Goal: Find specific page/section: Find specific page/section

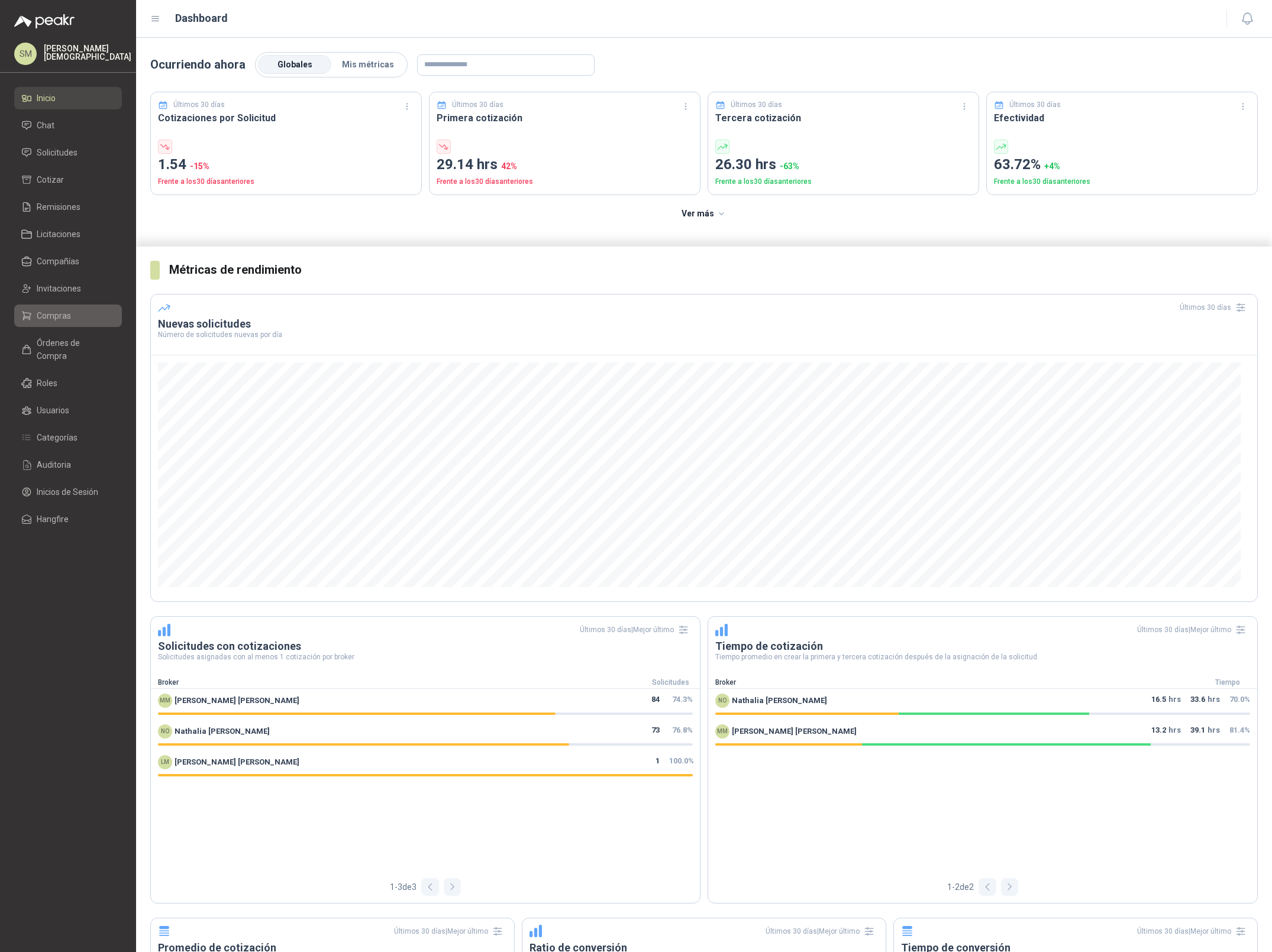
click at [81, 314] on li "Compras" at bounding box center [68, 315] width 93 height 13
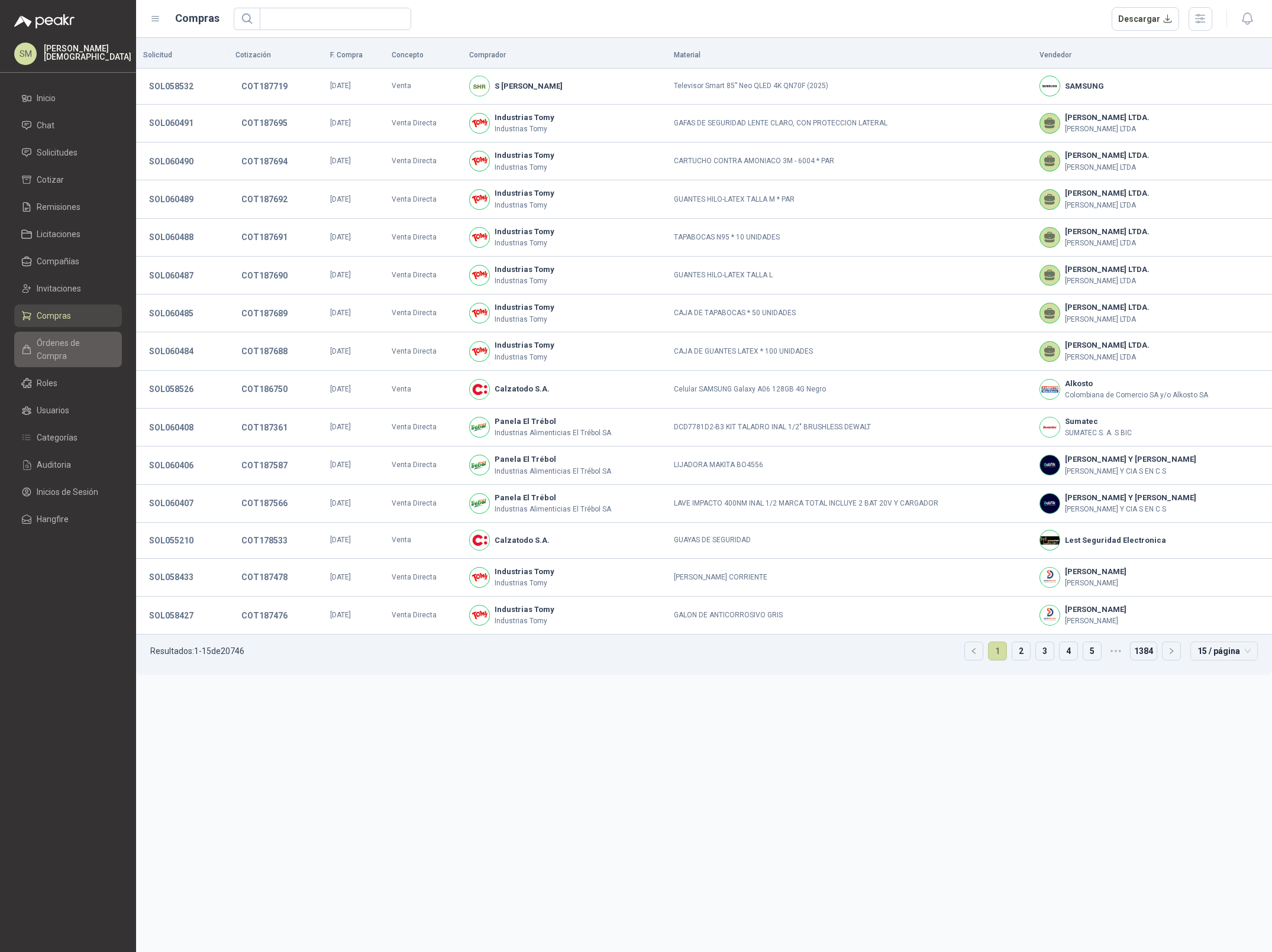
click at [58, 341] on span "Órdenes de Compra" at bounding box center [74, 349] width 74 height 26
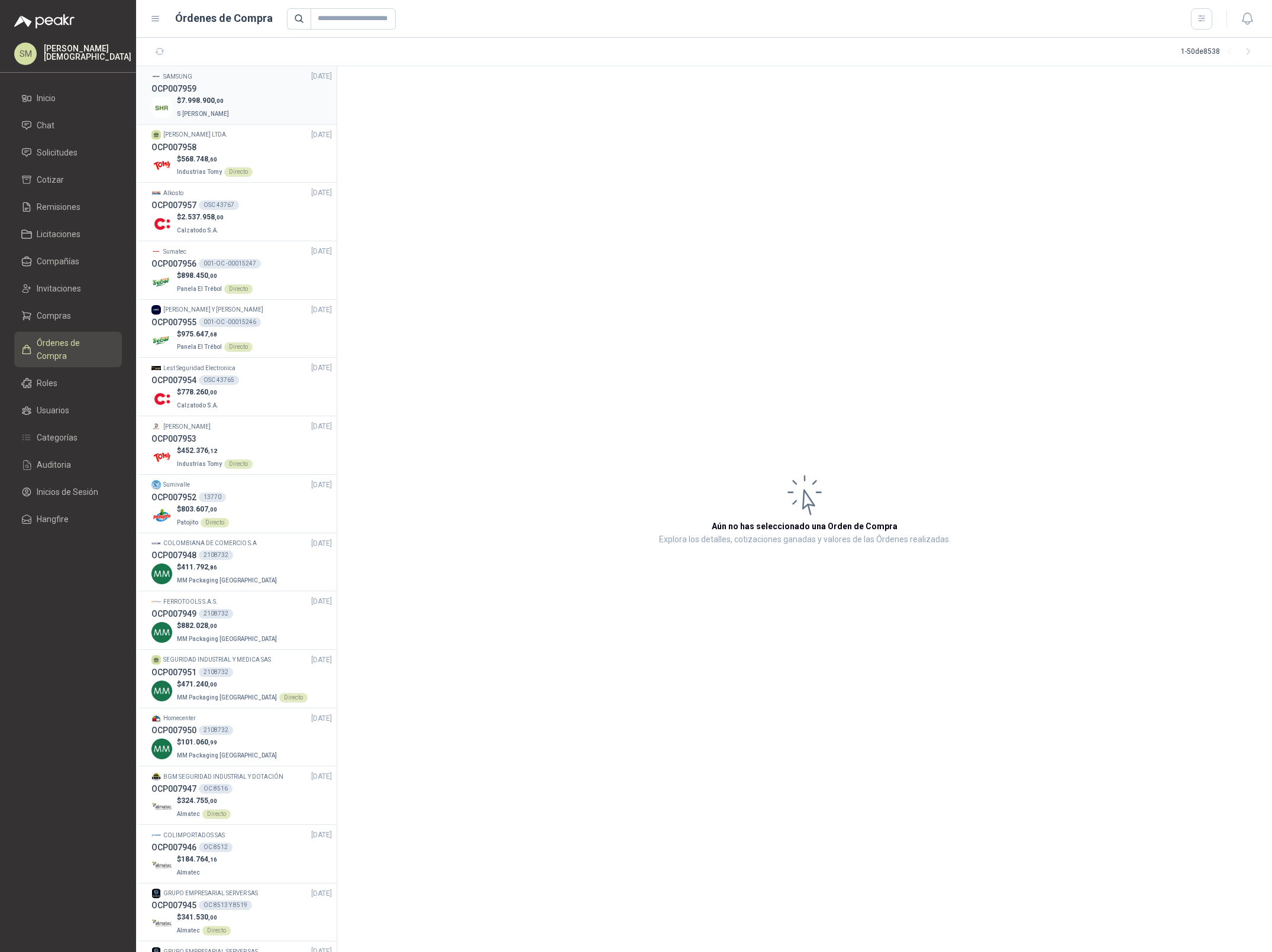
click at [256, 113] on div "$ 7.998.900 ,00 S Holguín Ramos" at bounding box center [241, 107] width 180 height 24
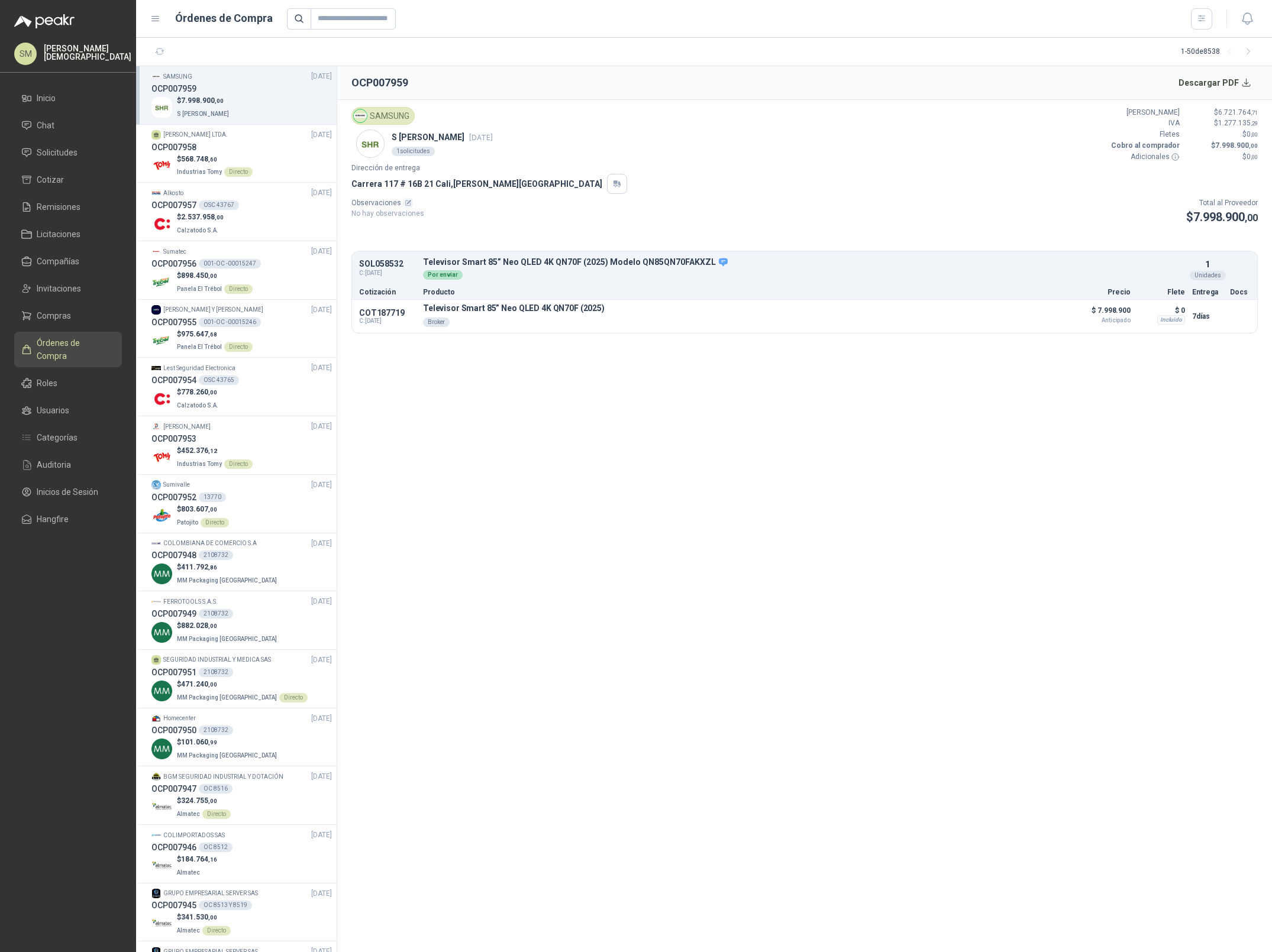
click at [567, 409] on section "OCP007959 Descargar PDF SAMSUNG S Holguín Ramos 8 oct, 2025 1 solicitudes Valor…" at bounding box center [804, 508] width 935 height 885
click at [494, 482] on section "OCP007959 Descargar PDF SAMSUNG S Holguín Ramos 8 oct, 2025 1 solicitudes Valor…" at bounding box center [804, 508] width 935 height 885
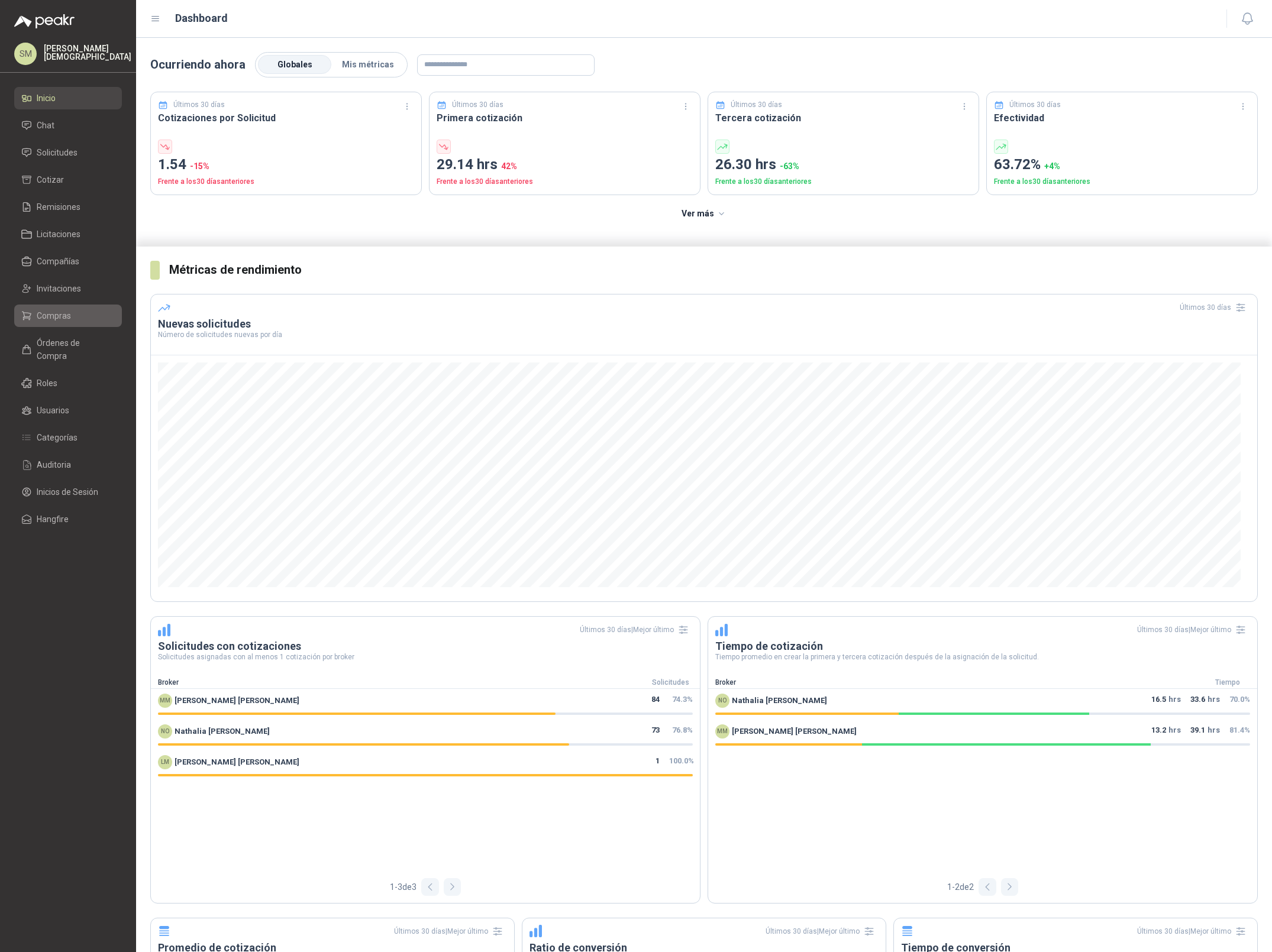
click at [71, 312] on li "Compras" at bounding box center [68, 315] width 93 height 13
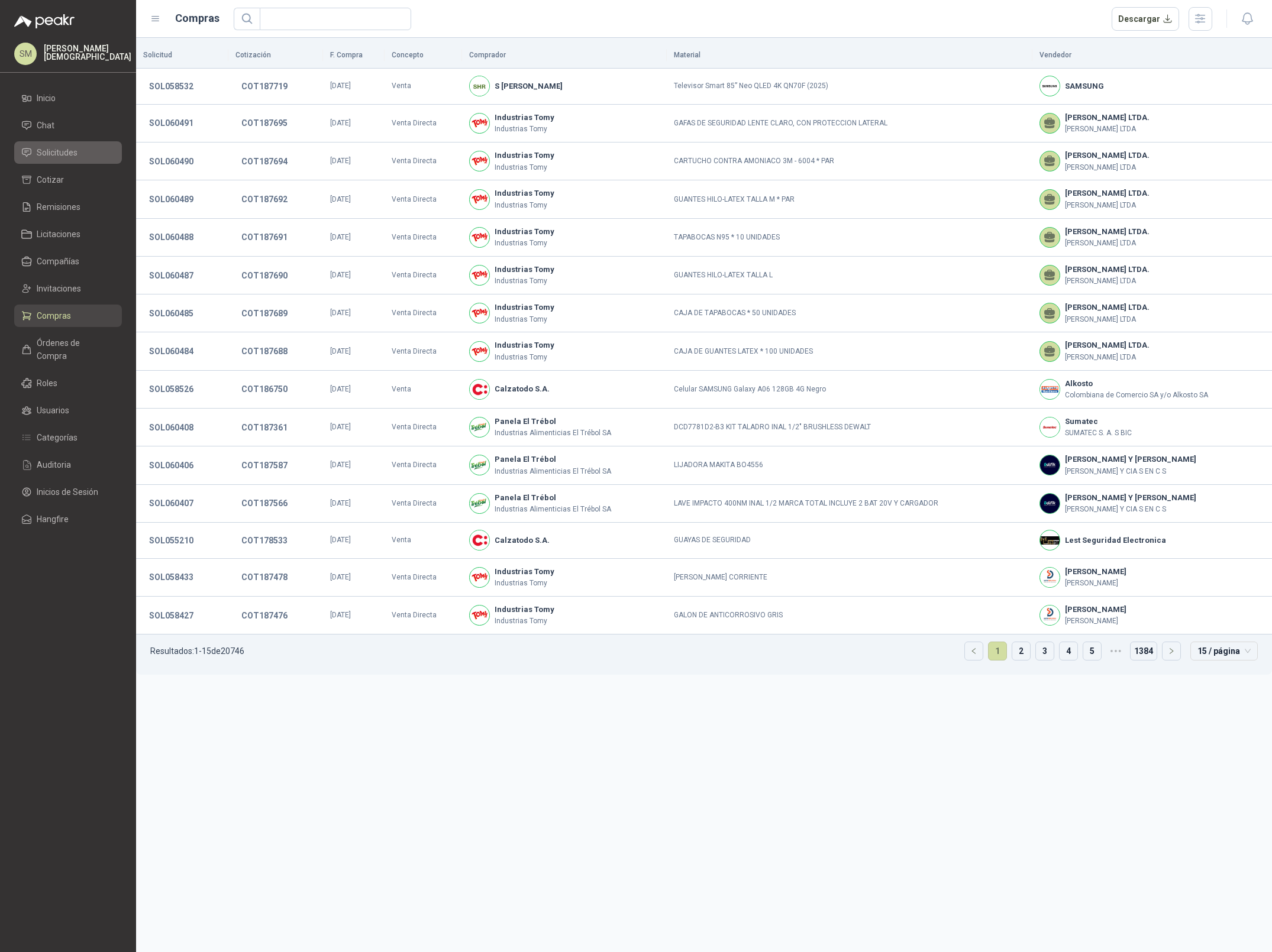
click at [62, 152] on span "Solicitudes" at bounding box center [57, 152] width 41 height 13
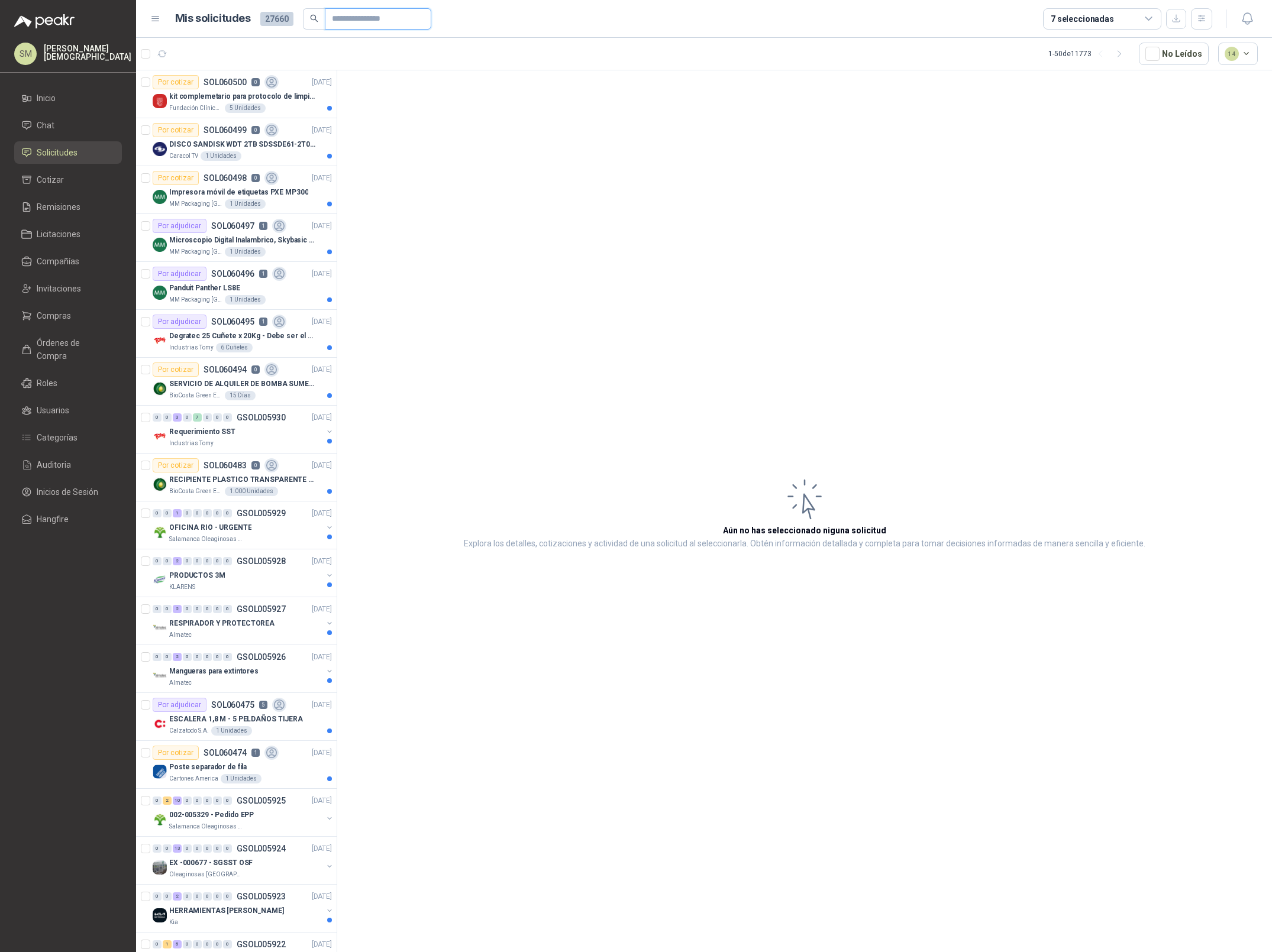
click at [384, 15] on input "text" at bounding box center [372, 18] width 82 height 20
drag, startPoint x: 385, startPoint y: 16, endPoint x: 323, endPoint y: 22, distance: 62.3
click at [323, 22] on span "*******" at bounding box center [367, 19] width 128 height 21
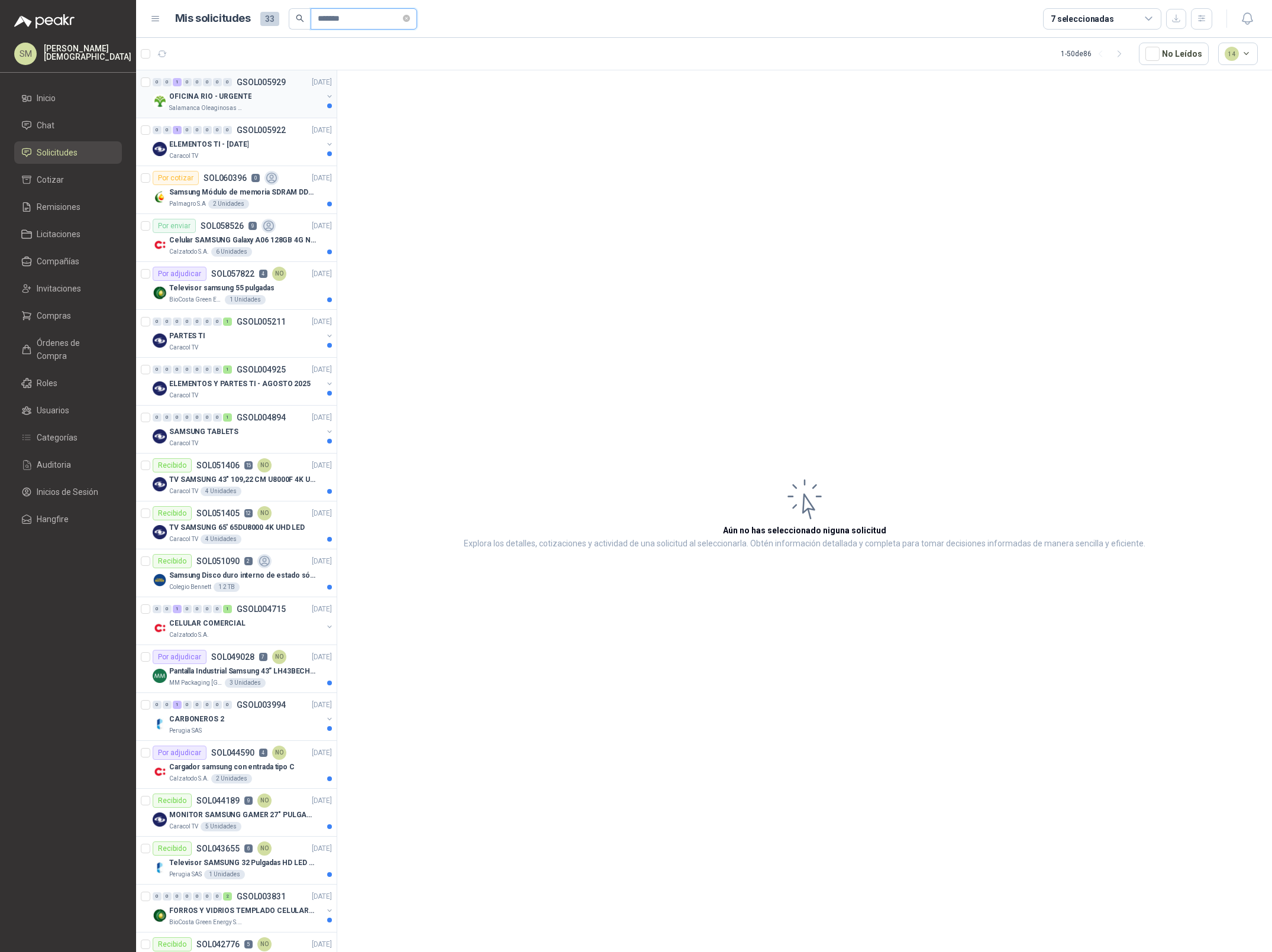
type input "*******"
click at [248, 98] on div "OFICINA RIO - URGENTE" at bounding box center [246, 96] width 153 height 15
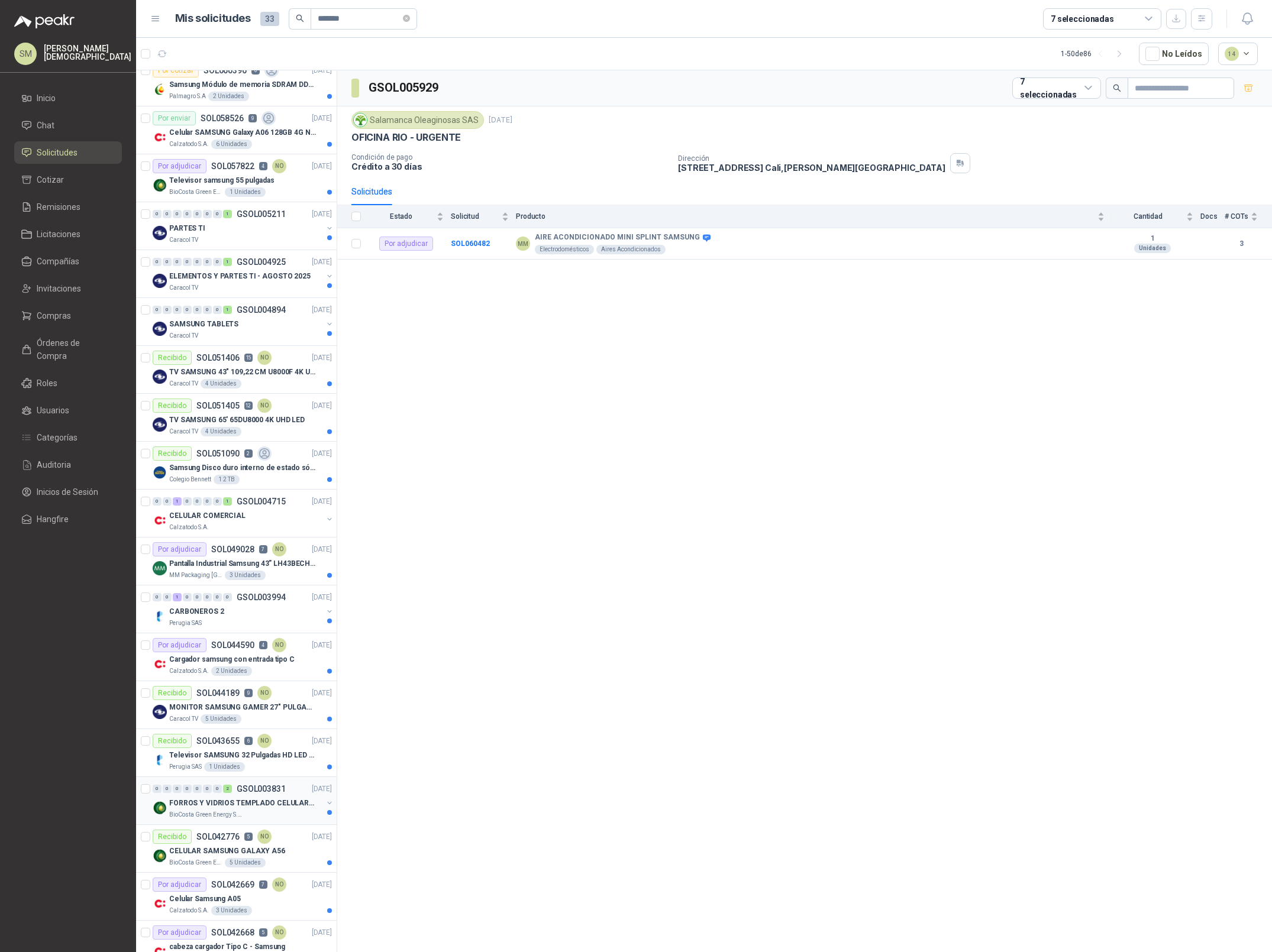
scroll to position [276, 0]
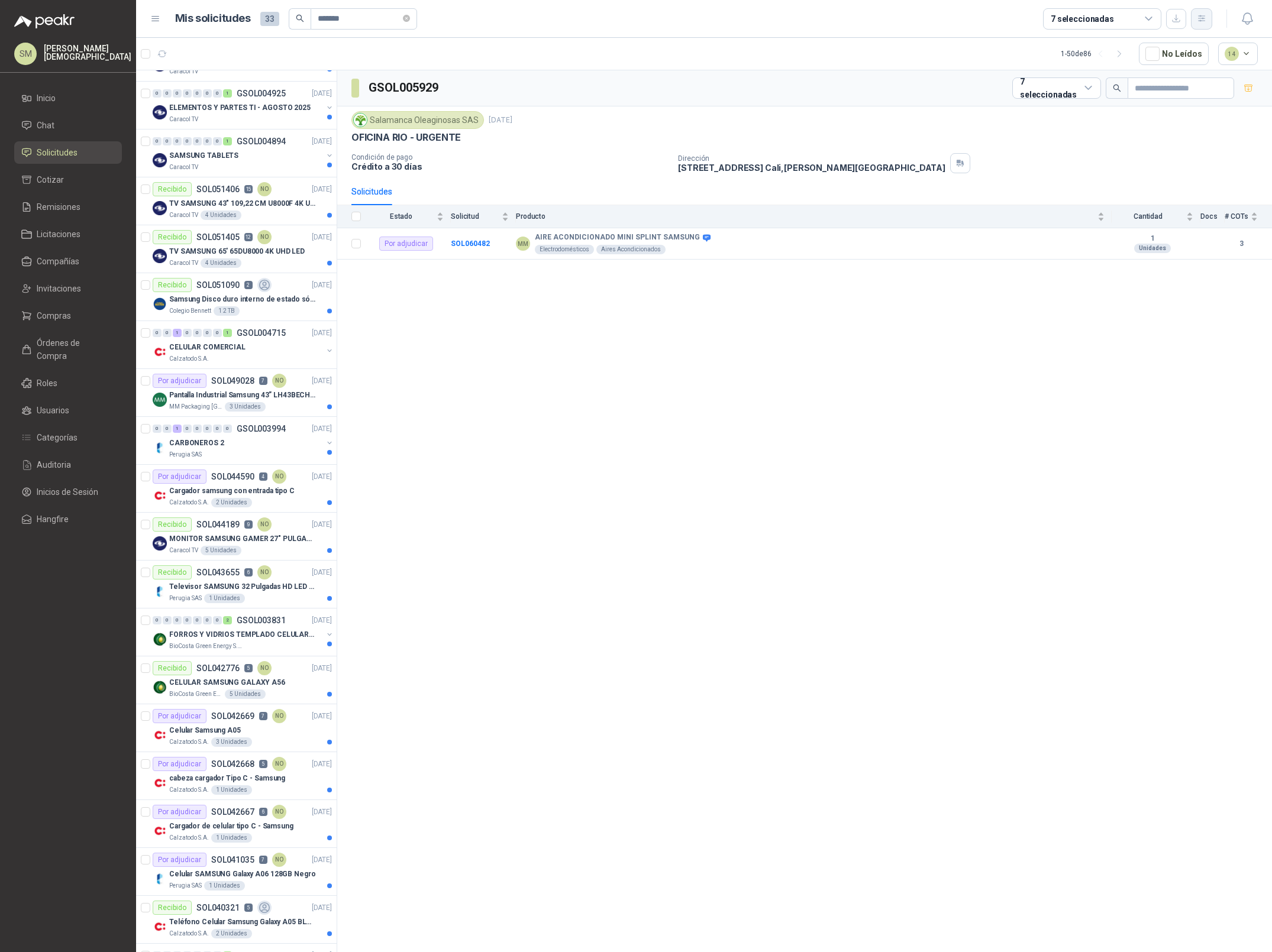
click at [1201, 23] on icon "button" at bounding box center [1201, 18] width 10 height 10
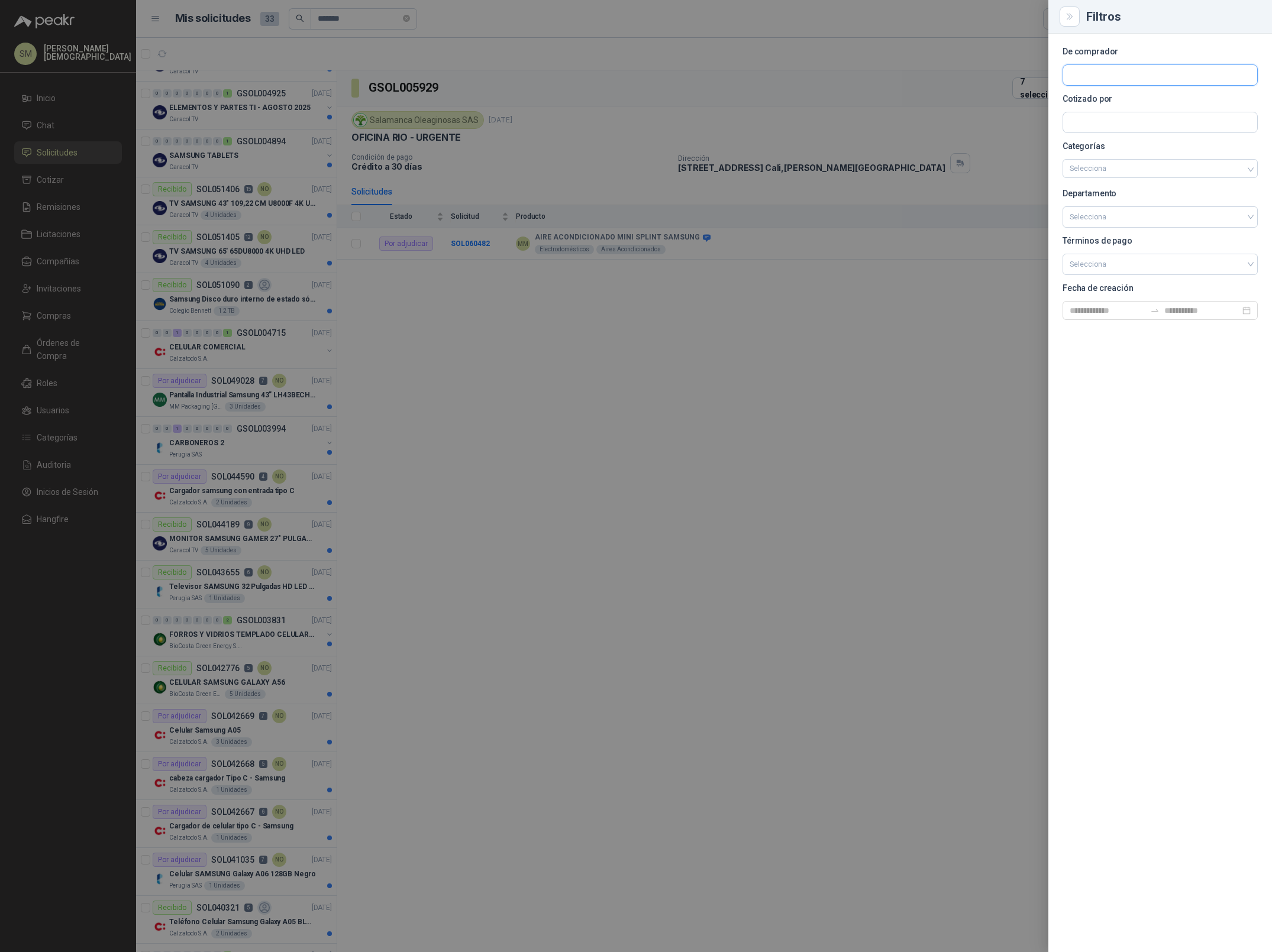
click at [1153, 77] on input "text" at bounding box center [1160, 75] width 194 height 20
type input "****"
click at [1139, 127] on p "NIT : 805015721" at bounding box center [1120, 127] width 61 height 6
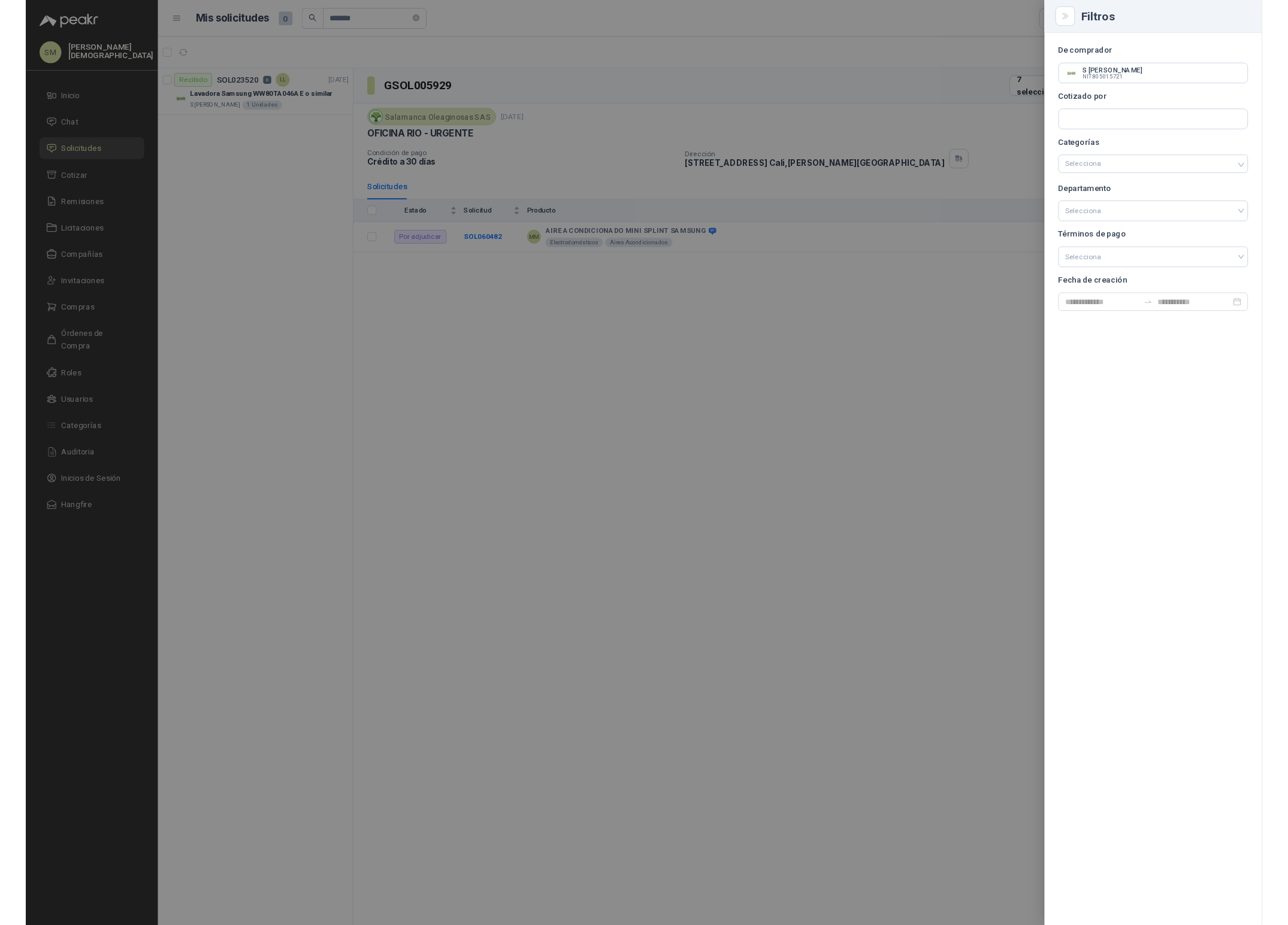
scroll to position [0, 0]
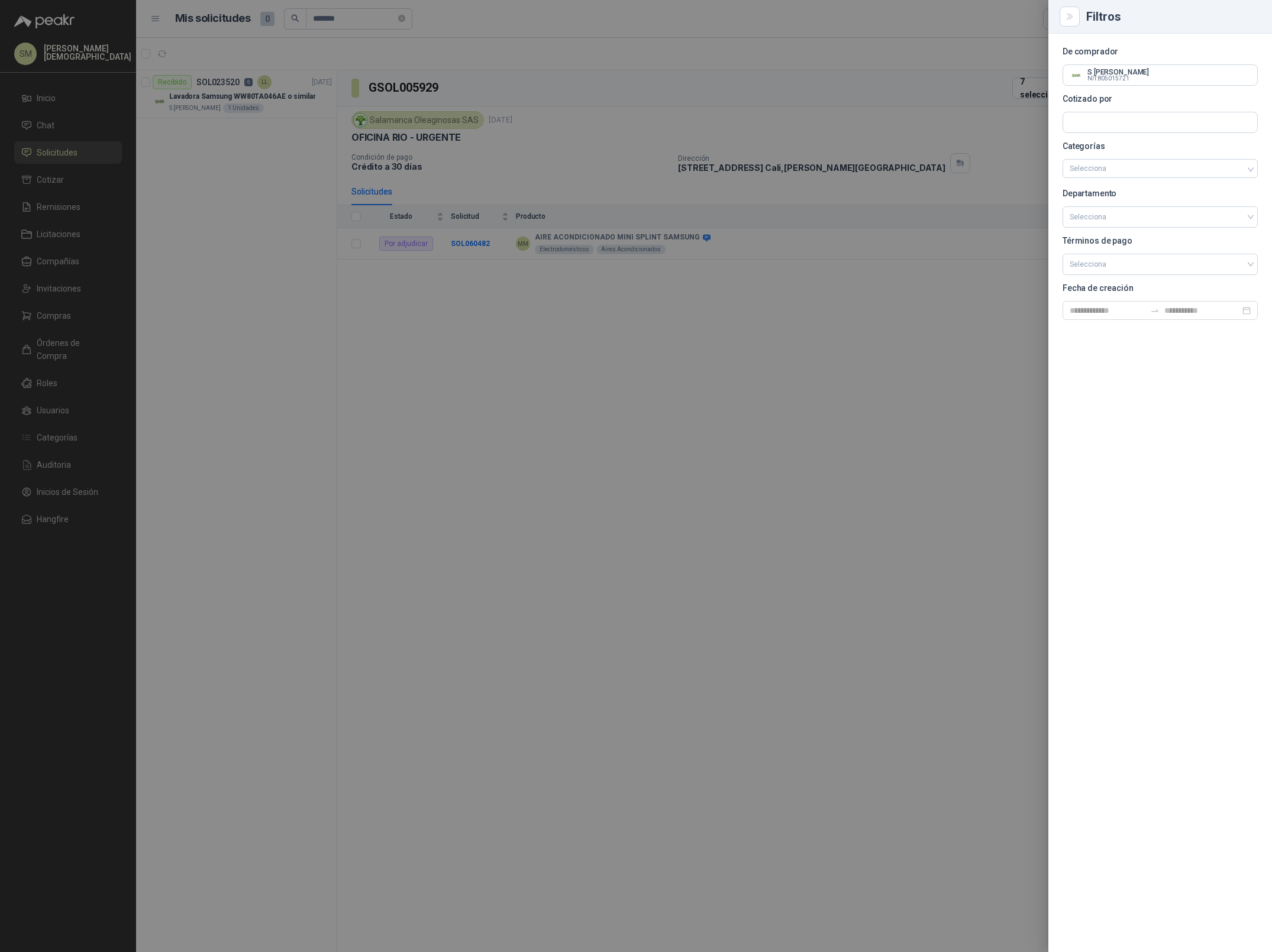
click at [871, 359] on div at bounding box center [636, 476] width 1272 height 952
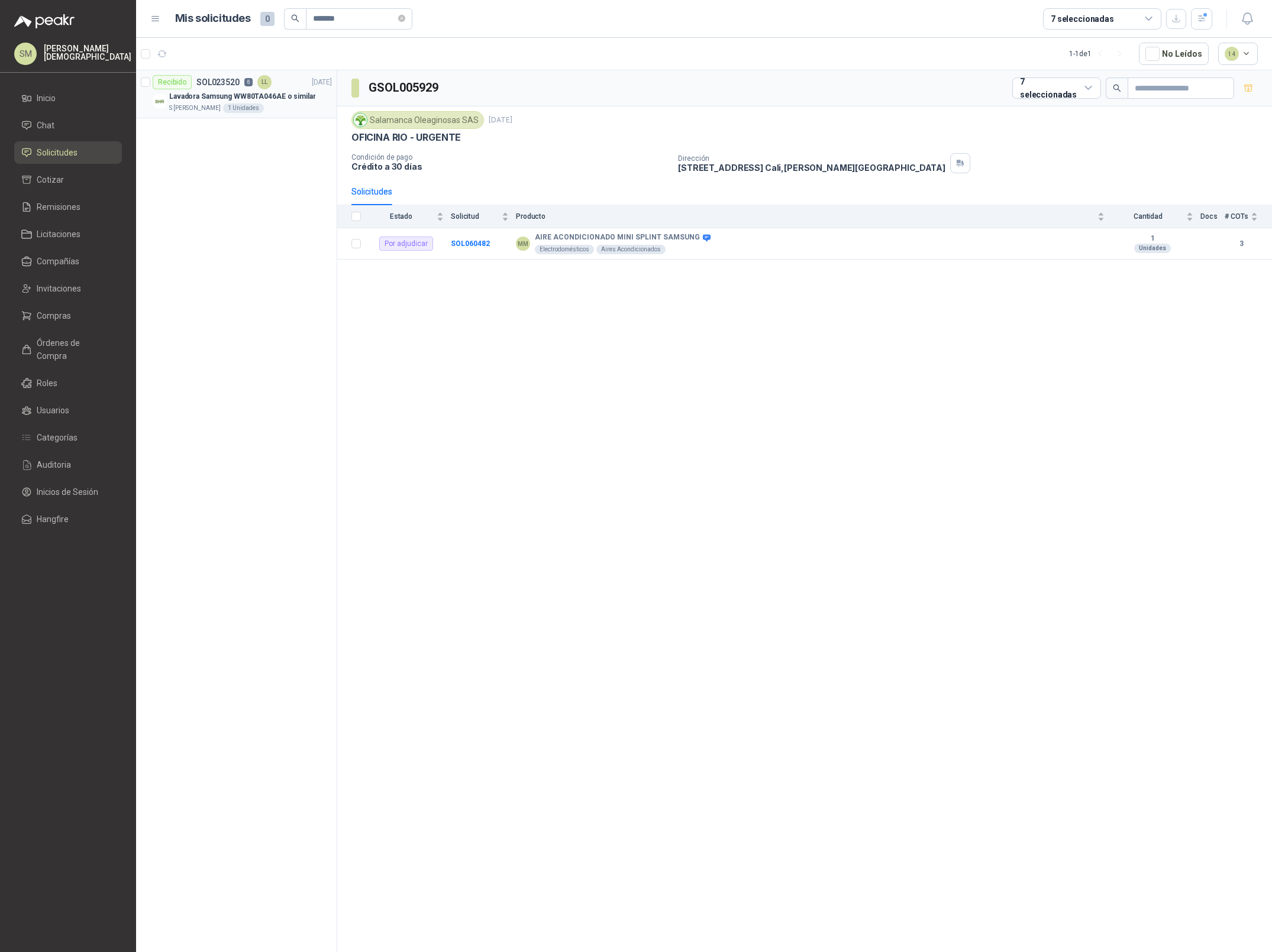
click at [264, 106] on div "S Holguín Ramos 1 Unidades" at bounding box center [251, 108] width 163 height 10
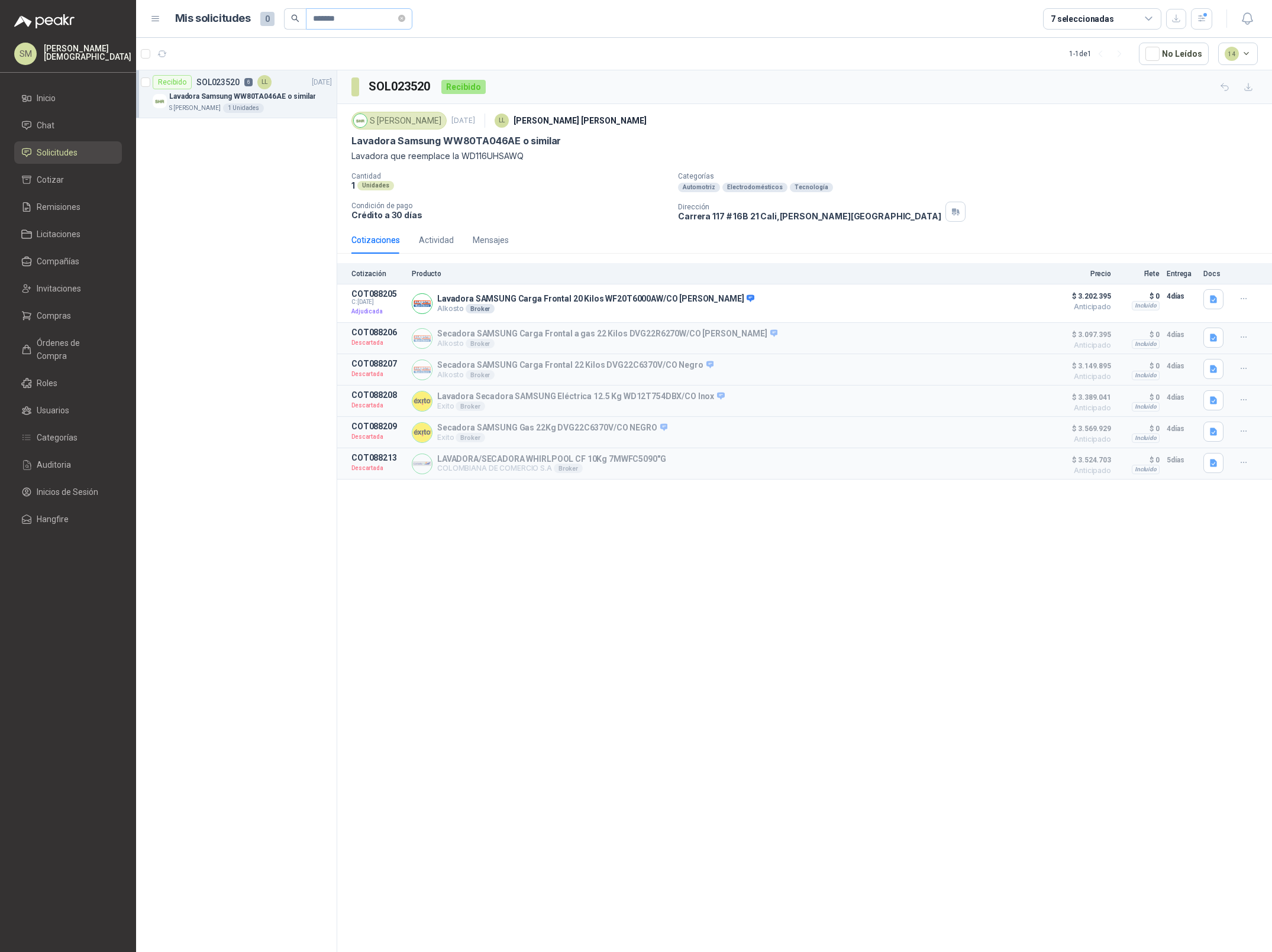
click at [405, 19] on icon "close-circle" at bounding box center [401, 17] width 7 height 7
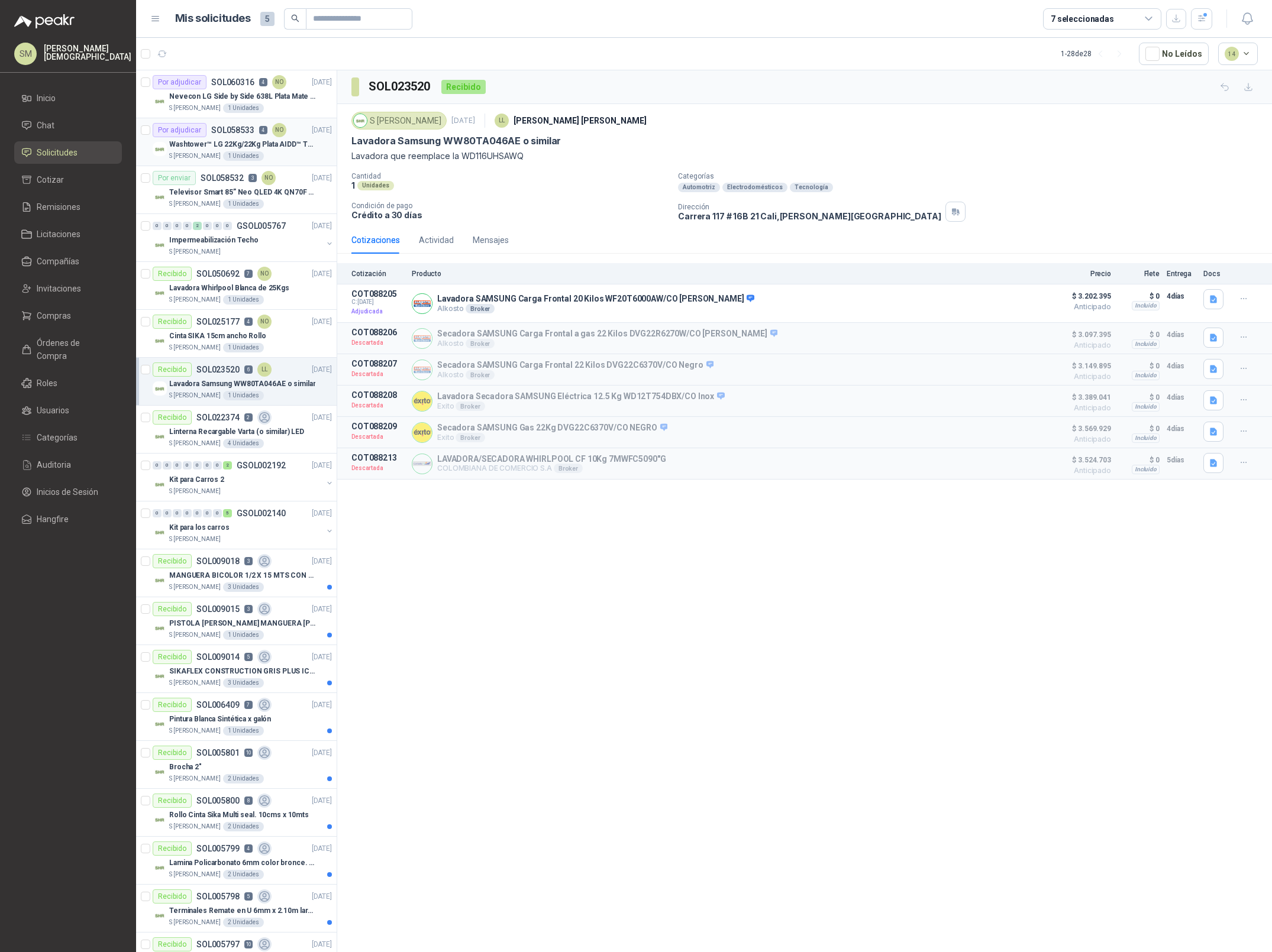
click at [259, 152] on div "S Holguín Ramos 1 Unidades" at bounding box center [251, 156] width 163 height 10
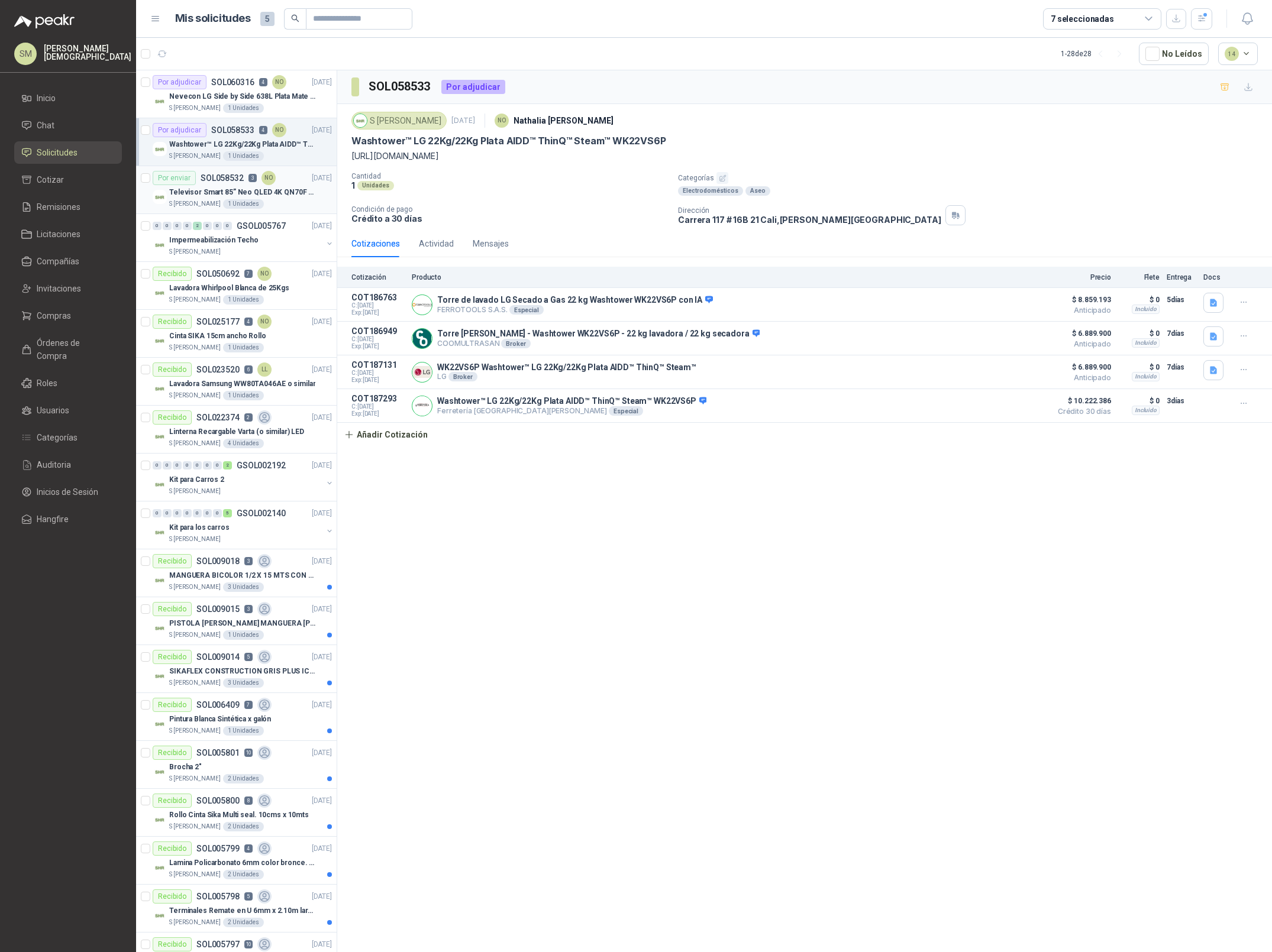
click at [248, 199] on div "Televisor Smart 85” Neo QLED 4K QN70F (2025) Modelo QN85QN70FAKXZL" at bounding box center [251, 192] width 163 height 15
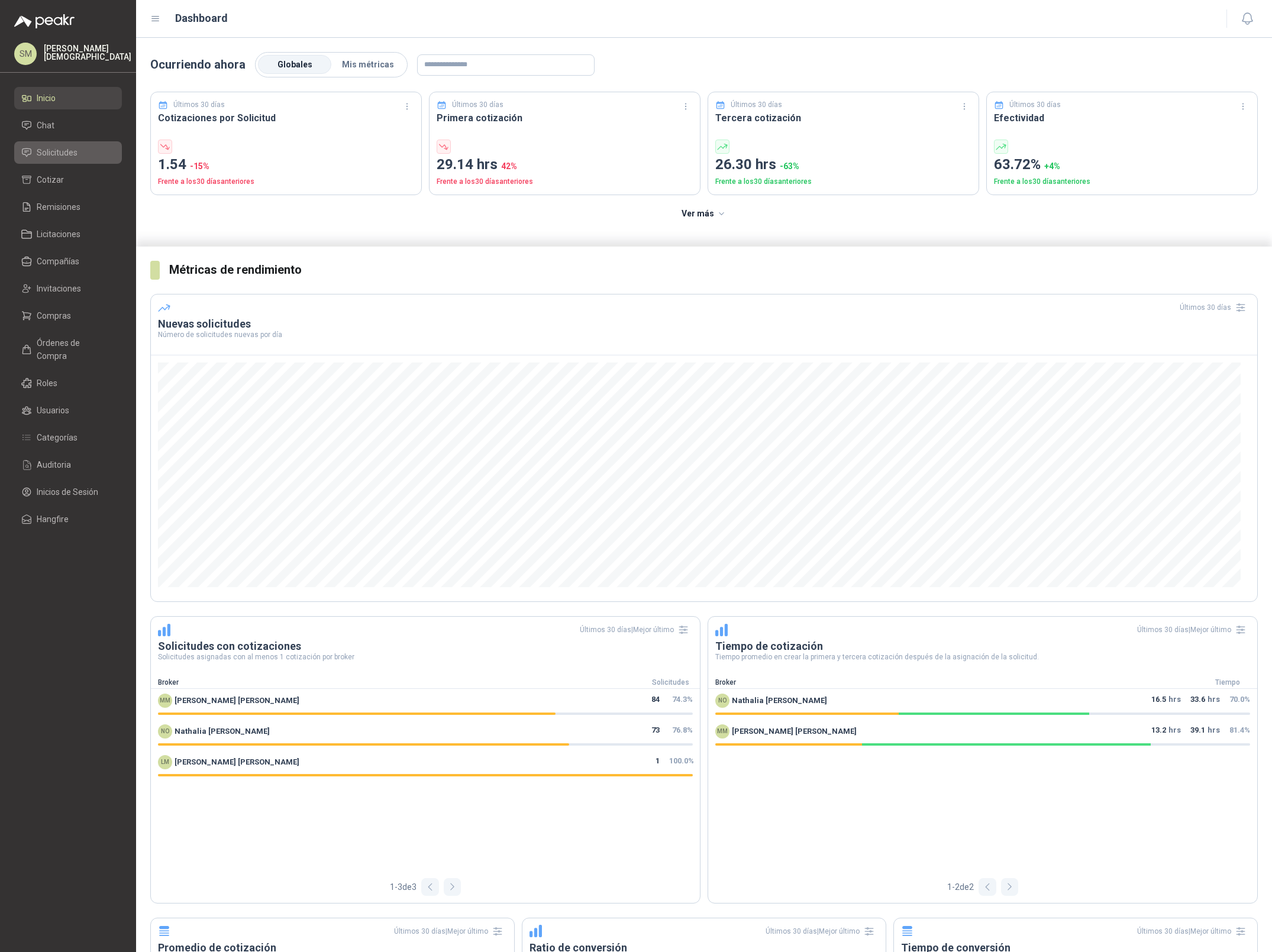
click at [67, 152] on span "Solicitudes" at bounding box center [57, 152] width 41 height 13
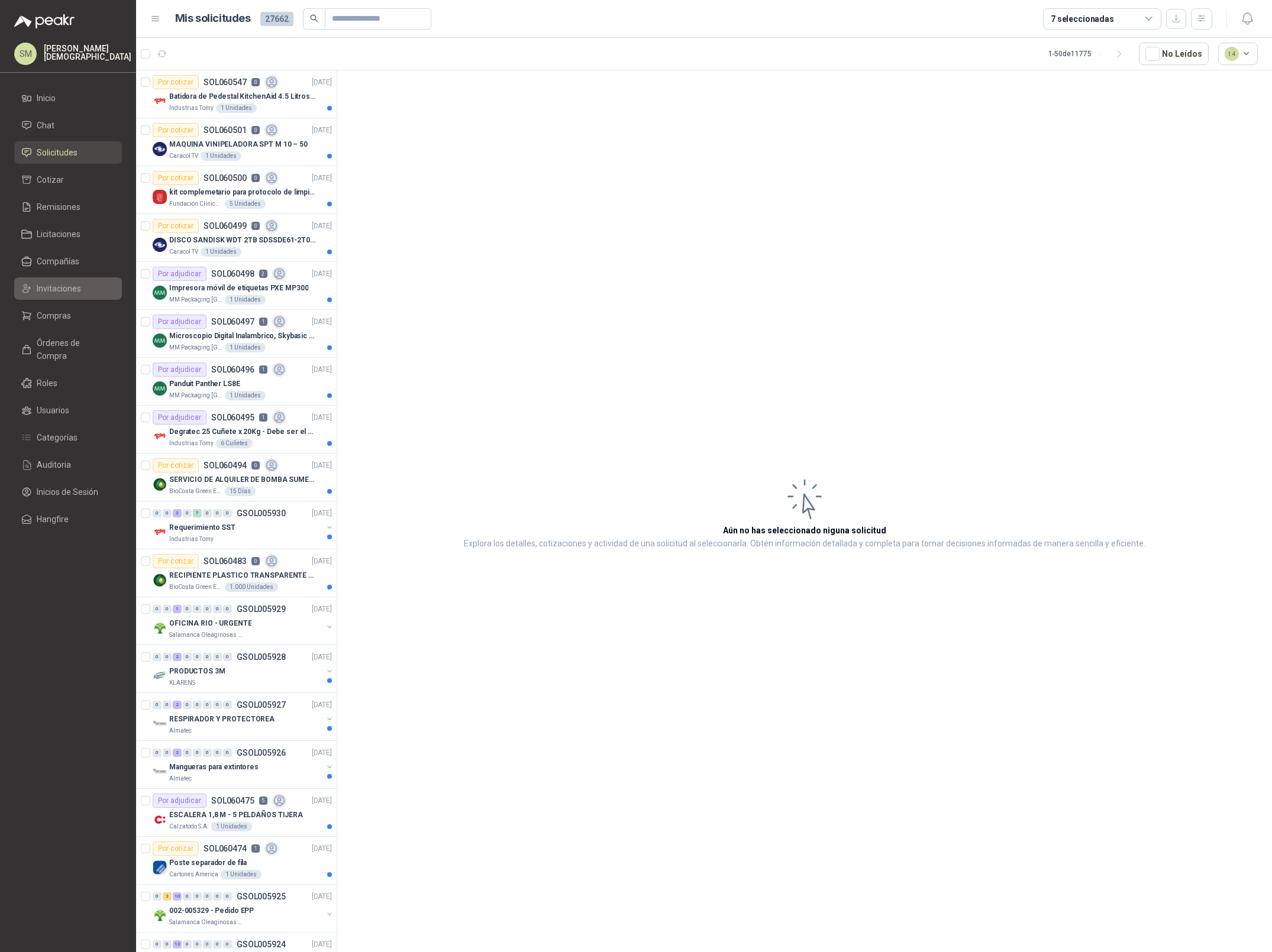
click at [68, 284] on span "Invitaciones" at bounding box center [59, 288] width 45 height 13
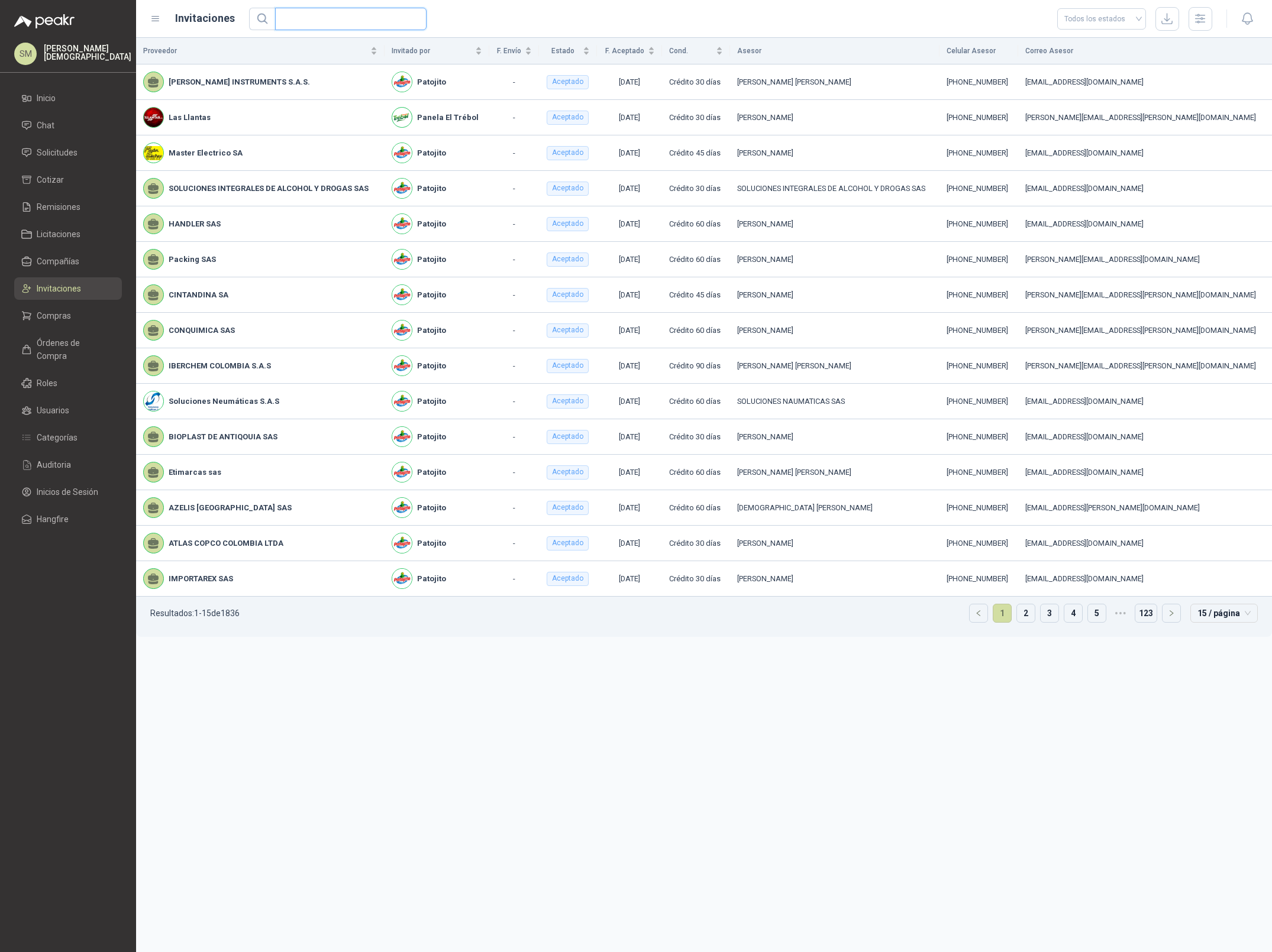
click at [339, 19] on input "text" at bounding box center [346, 19] width 128 height 21
click at [78, 266] on span "Compañías" at bounding box center [58, 261] width 43 height 13
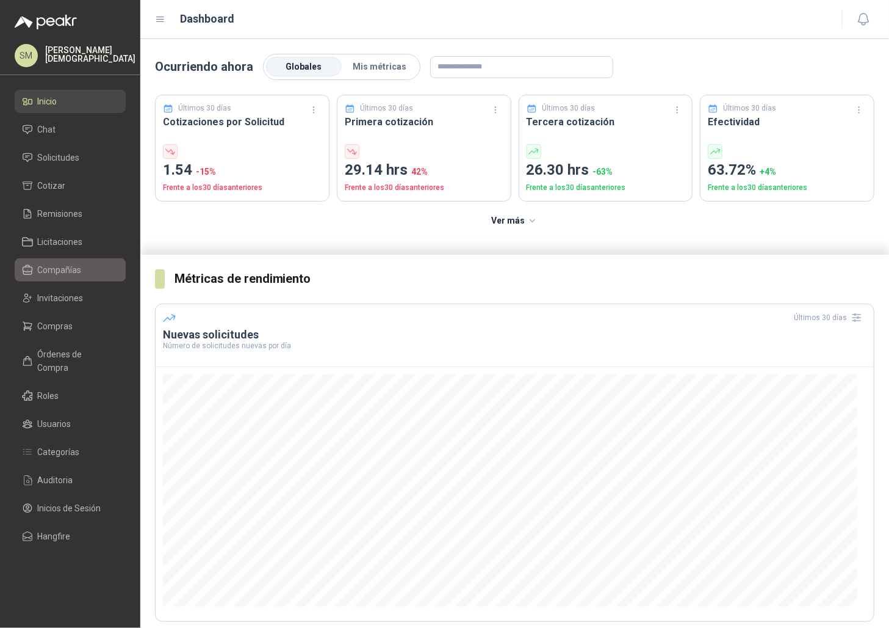
click at [89, 271] on li "Compañías" at bounding box center [70, 269] width 96 height 13
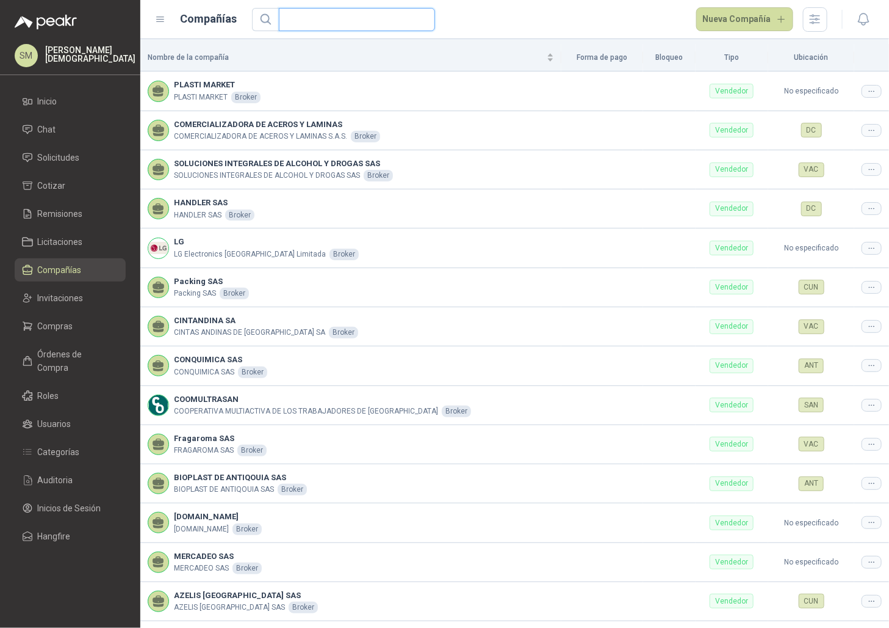
click at [395, 20] on input "text" at bounding box center [352, 20] width 132 height 22
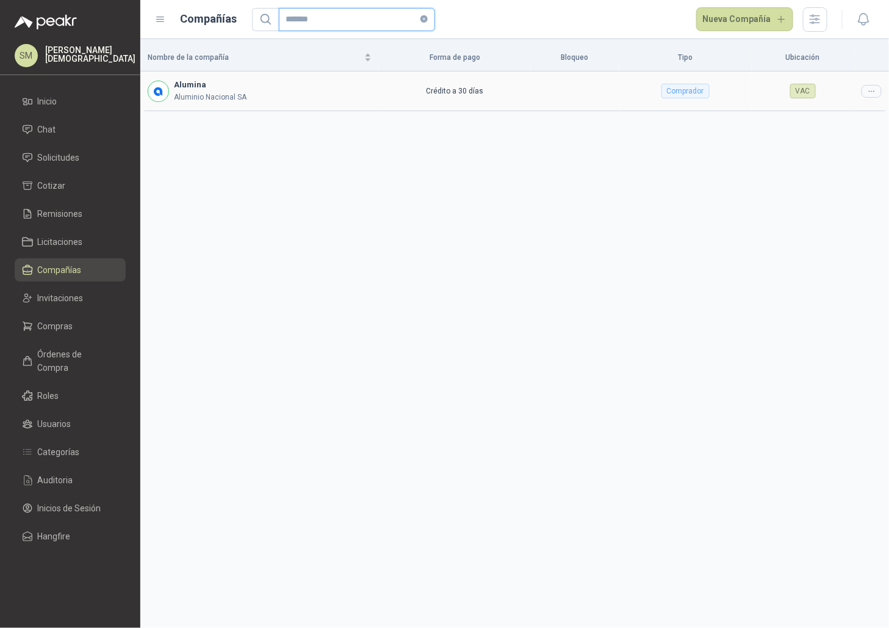
type input "*******"
click at [868, 93] on icon at bounding box center [871, 91] width 9 height 9
click at [856, 115] on span "Editar compañía" at bounding box center [840, 112] width 63 height 13
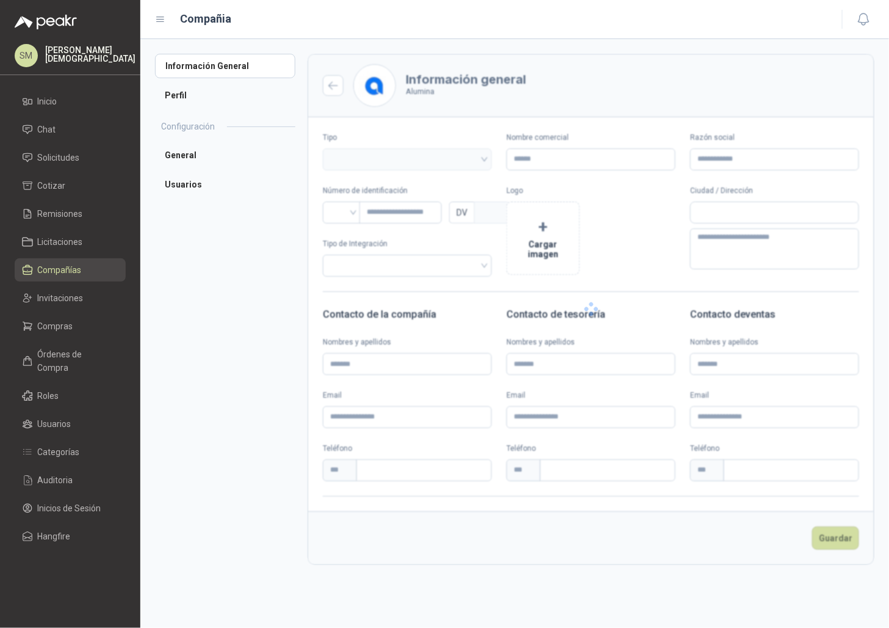
type input "*******"
type input "**********"
type input "*********"
type input "*"
type textarea "**********"
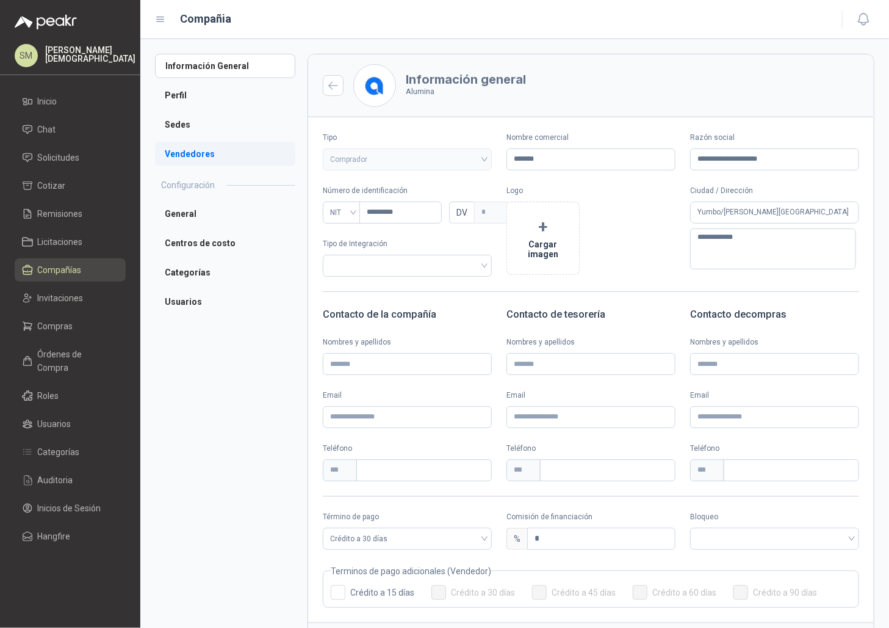
click at [195, 158] on li "Vendedores" at bounding box center [225, 154] width 140 height 24
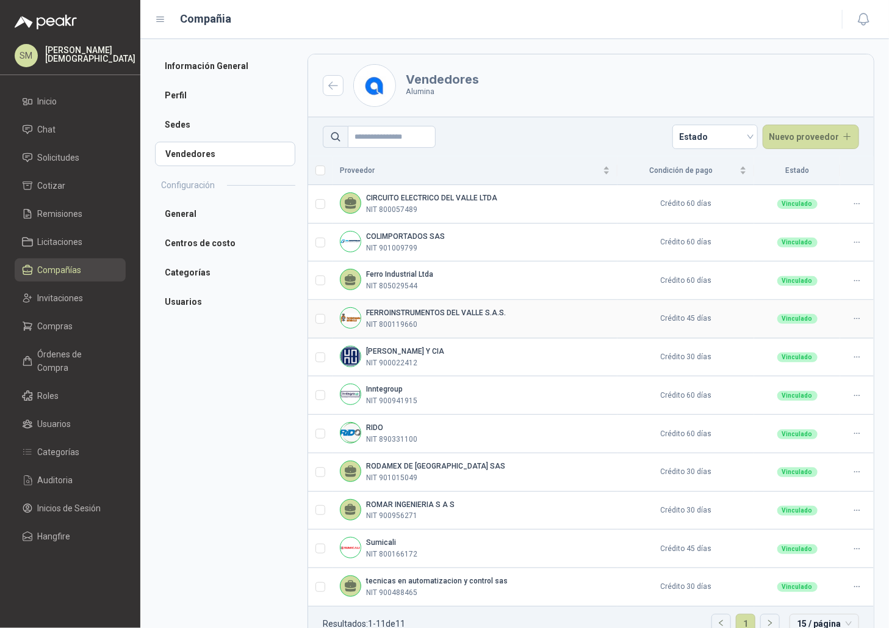
scroll to position [37, 0]
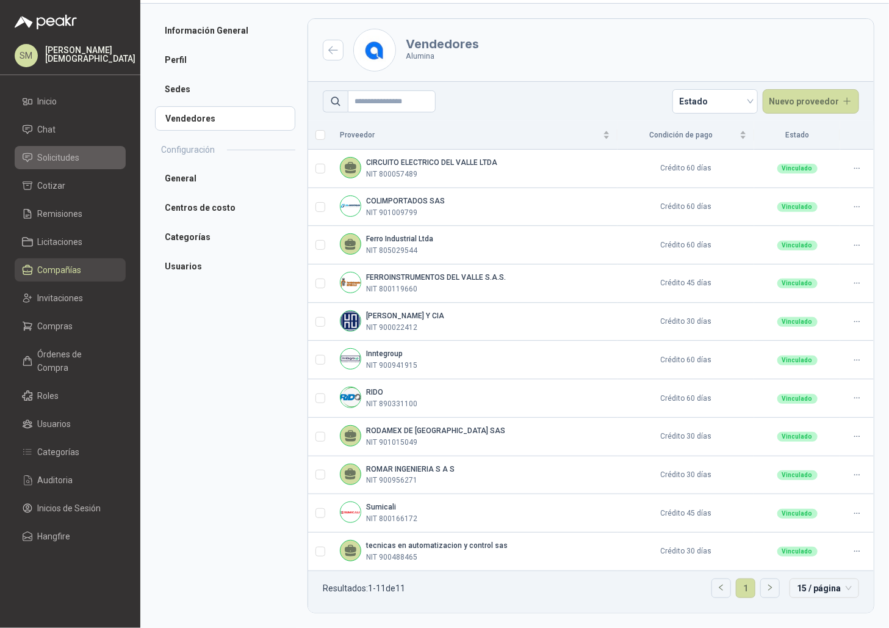
click at [54, 162] on span "Solicitudes" at bounding box center [59, 157] width 42 height 13
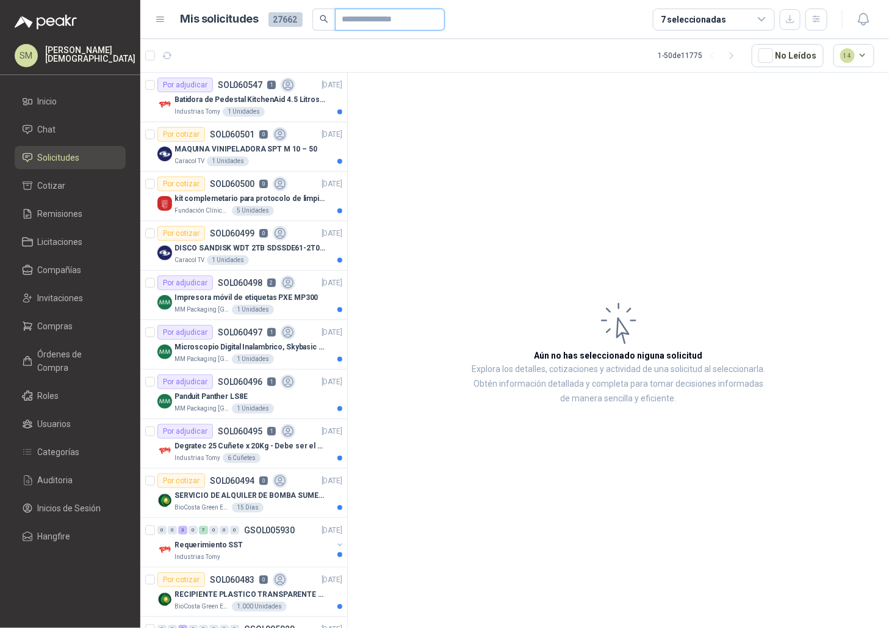
click at [372, 19] on input "text" at bounding box center [384, 19] width 85 height 21
click at [816, 22] on icon "button" at bounding box center [816, 19] width 7 height 6
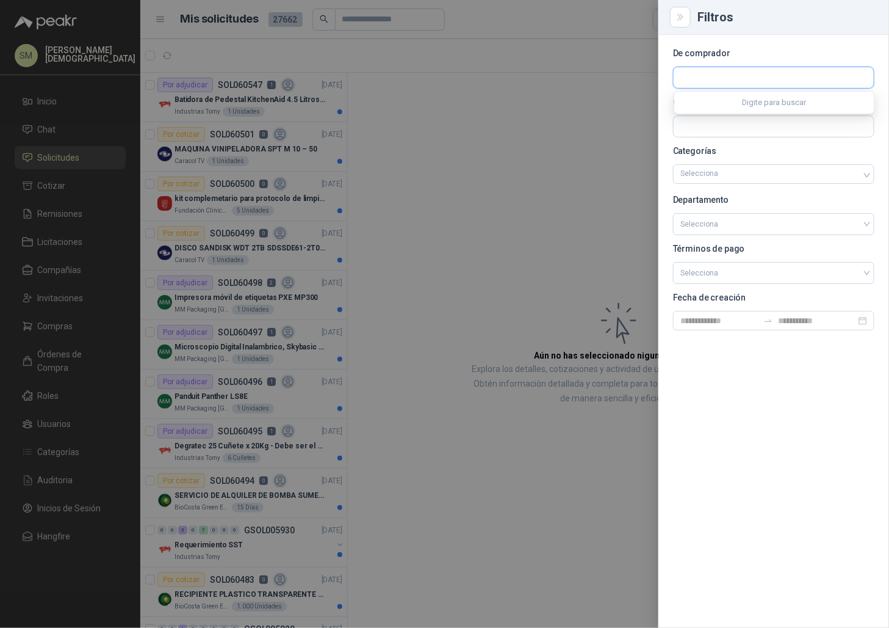
click at [799, 81] on input "text" at bounding box center [774, 77] width 200 height 21
type input "*******"
click at [812, 98] on button "Alumina Aluminio Nacional SA - NIT : 890300213" at bounding box center [774, 106] width 190 height 21
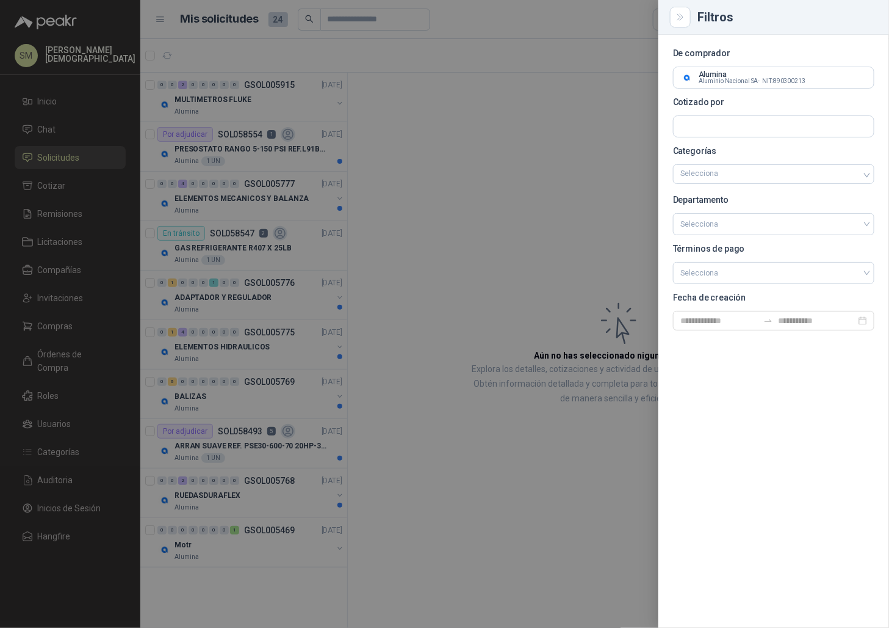
click at [505, 117] on div at bounding box center [444, 314] width 889 height 628
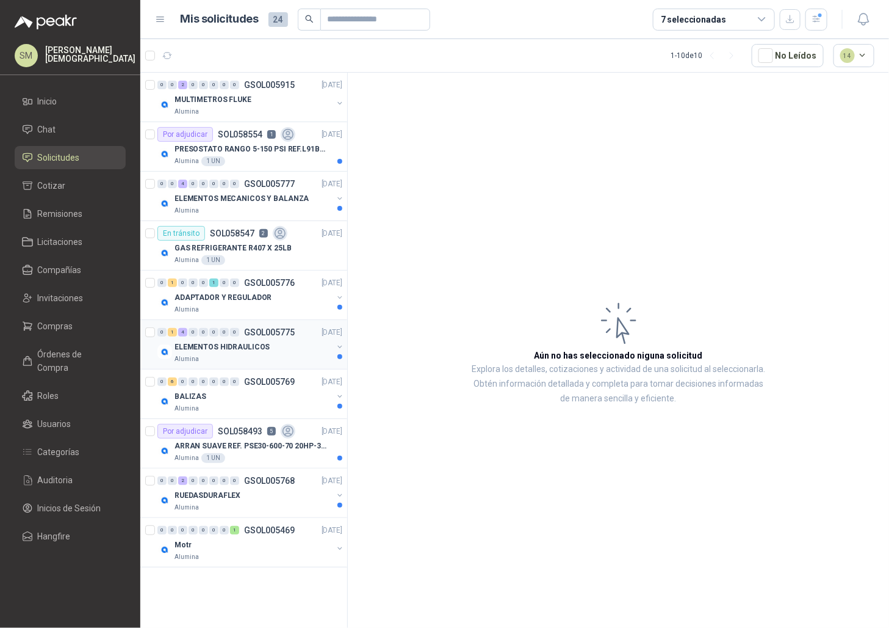
click at [242, 349] on p "ELEMENTOS HIDRAULICOS" at bounding box center [222, 347] width 95 height 12
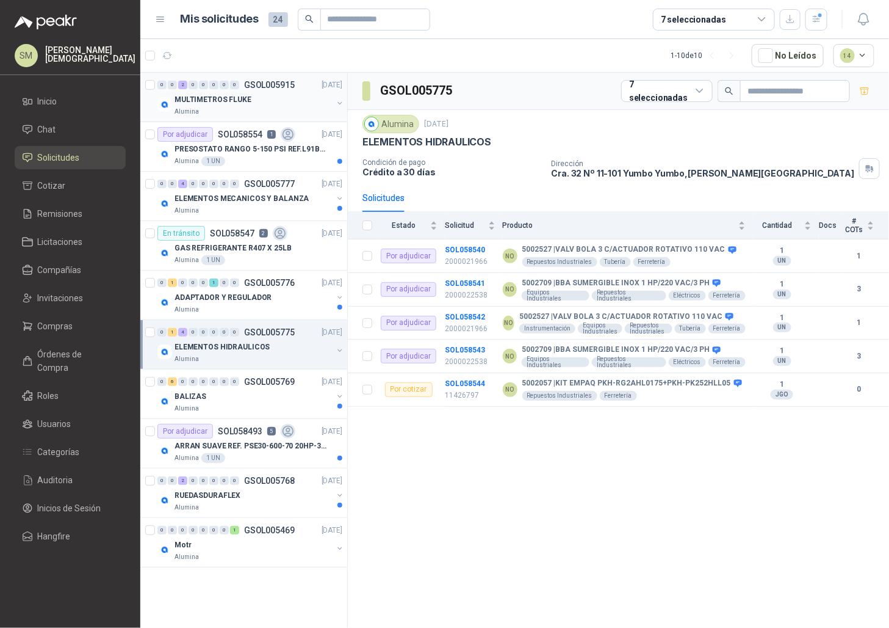
click at [264, 114] on div "Alumina" at bounding box center [254, 112] width 158 height 10
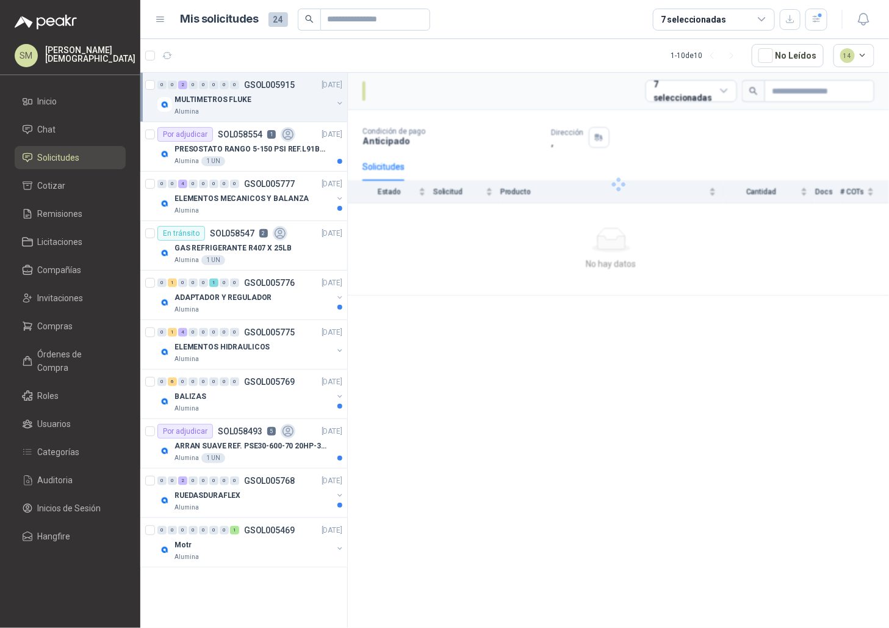
click at [263, 107] on div "Alumina" at bounding box center [254, 112] width 158 height 10
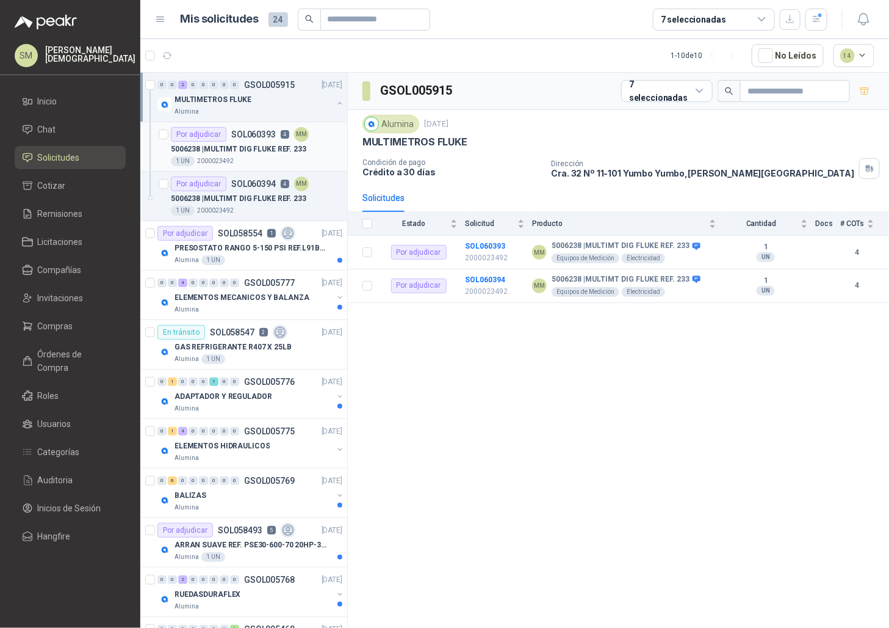
click at [239, 148] on p "5006238 | MULTIMT DIG FLUKE REF. 233" at bounding box center [239, 149] width 136 height 12
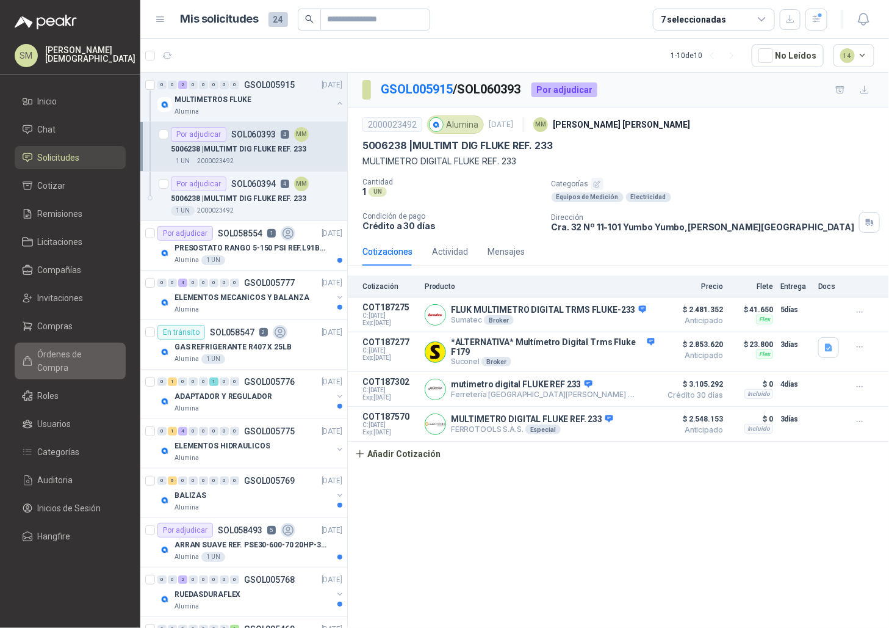
click at [89, 354] on span "Órdenes de Compra" at bounding box center [76, 360] width 76 height 27
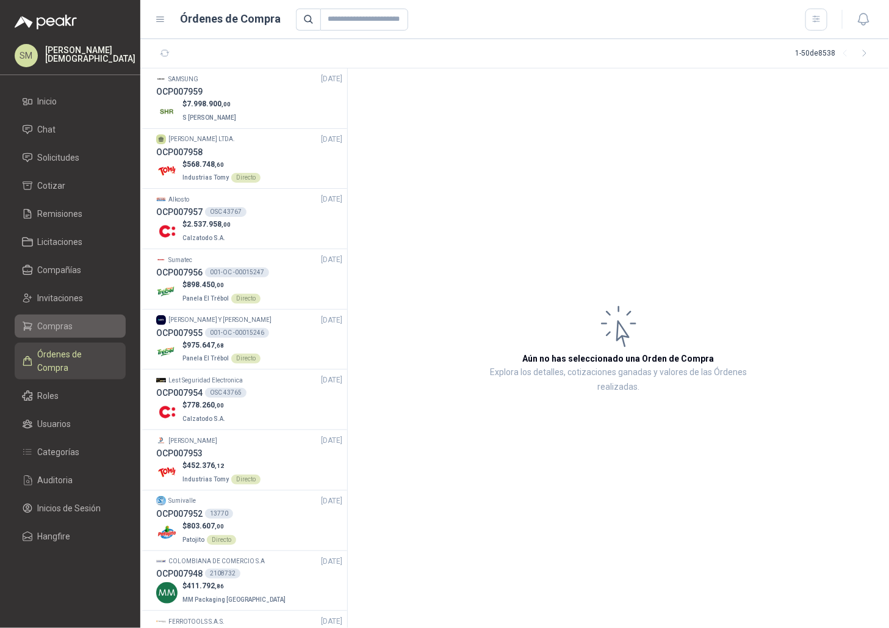
click at [81, 326] on li "Compras" at bounding box center [70, 325] width 96 height 13
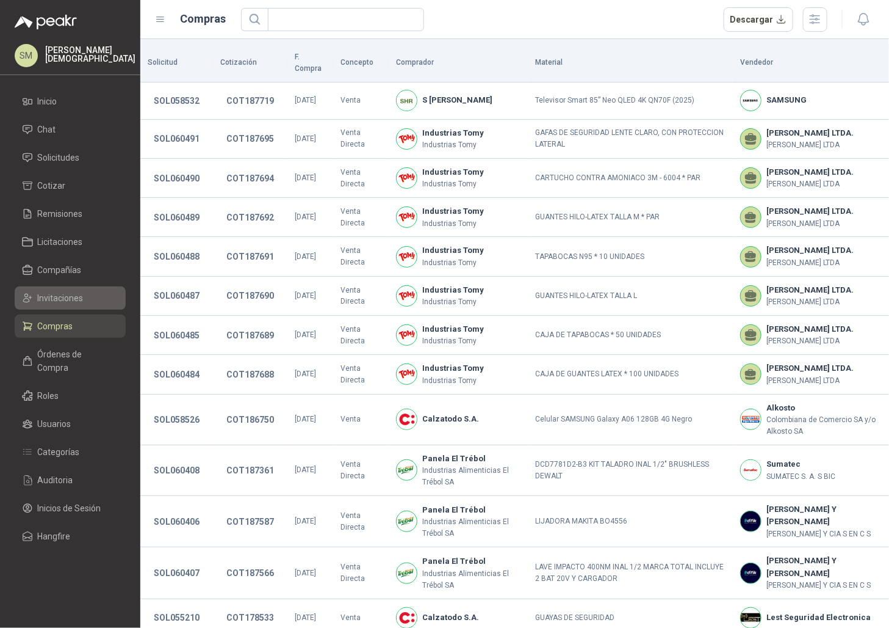
click at [68, 302] on span "Invitaciones" at bounding box center [61, 297] width 46 height 13
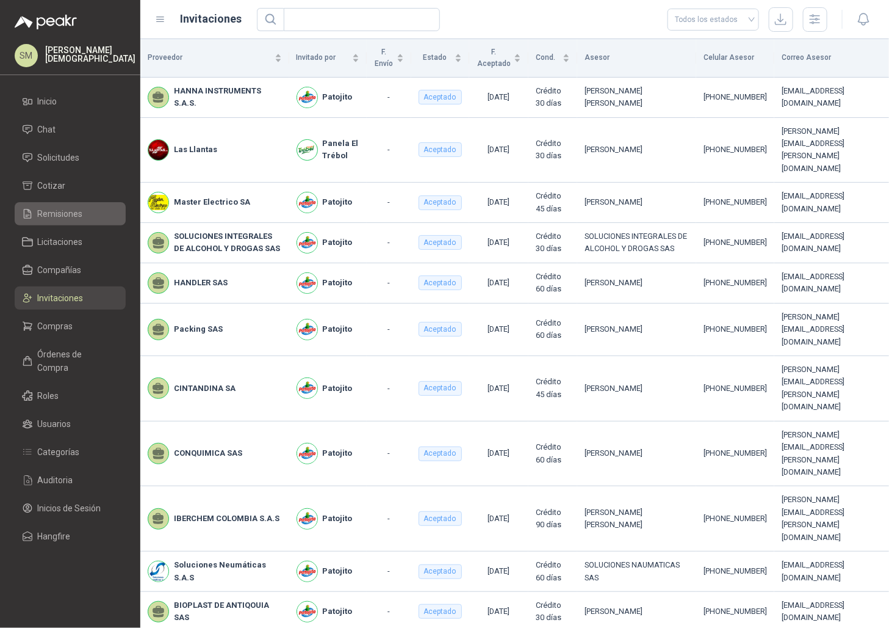
click at [65, 209] on span "Remisiones" at bounding box center [60, 213] width 45 height 13
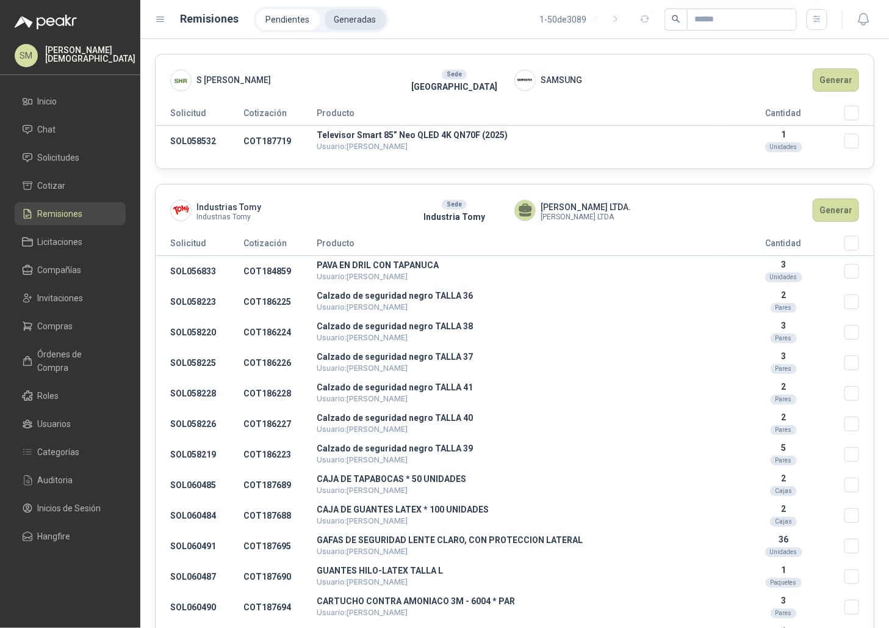
click at [364, 18] on li "Generadas" at bounding box center [356, 19] width 62 height 21
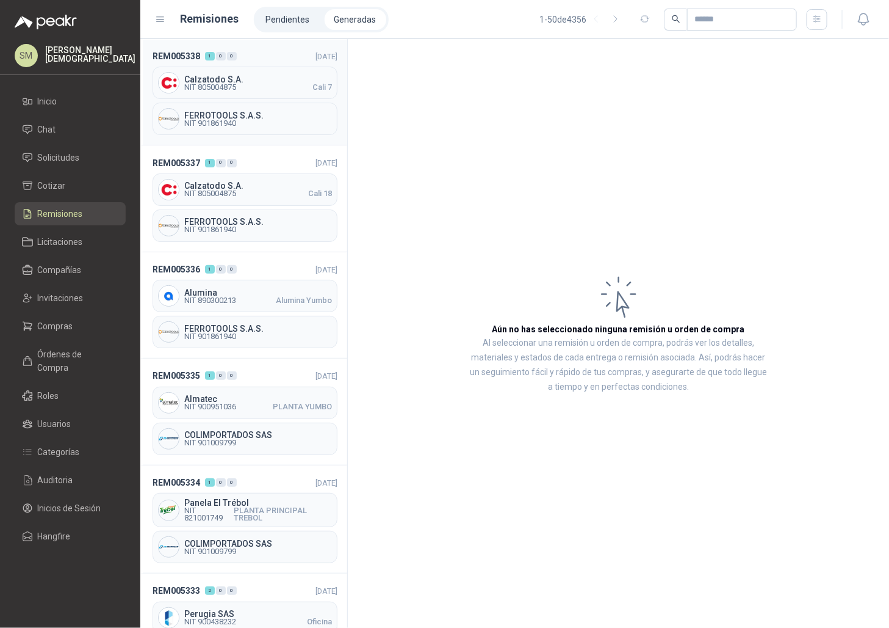
click at [278, 68] on div "Calzatodo S.A. NIT 805004875 Cali 7" at bounding box center [245, 83] width 185 height 32
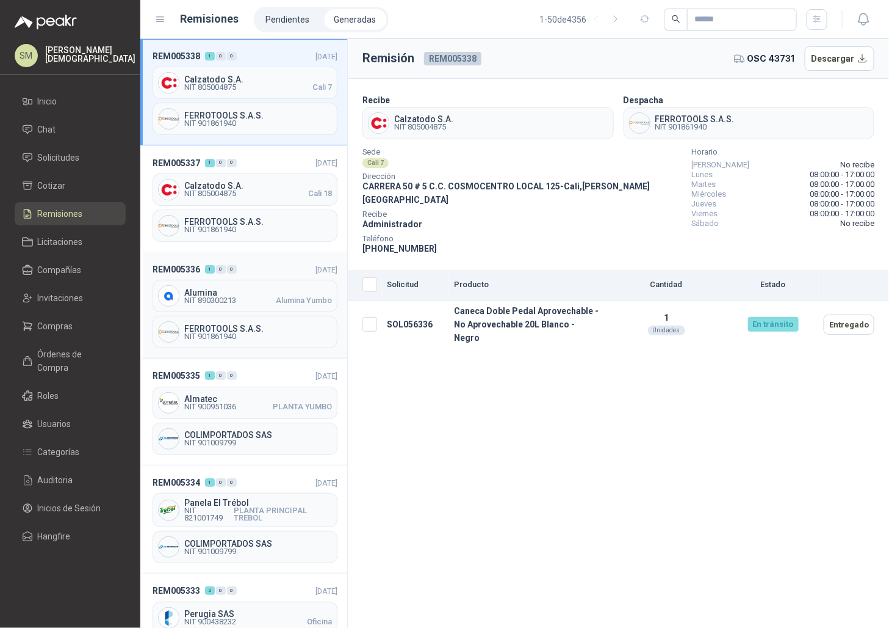
click at [222, 283] on div "Alumina NIT 890300213 Alumina Yumbo" at bounding box center [245, 296] width 185 height 32
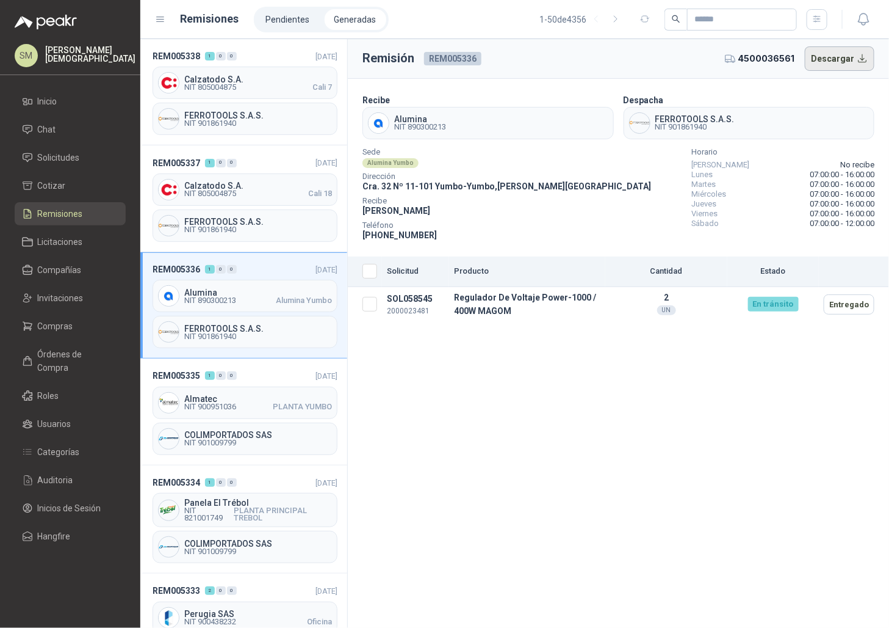
click at [835, 59] on button "Descargar" at bounding box center [840, 58] width 70 height 24
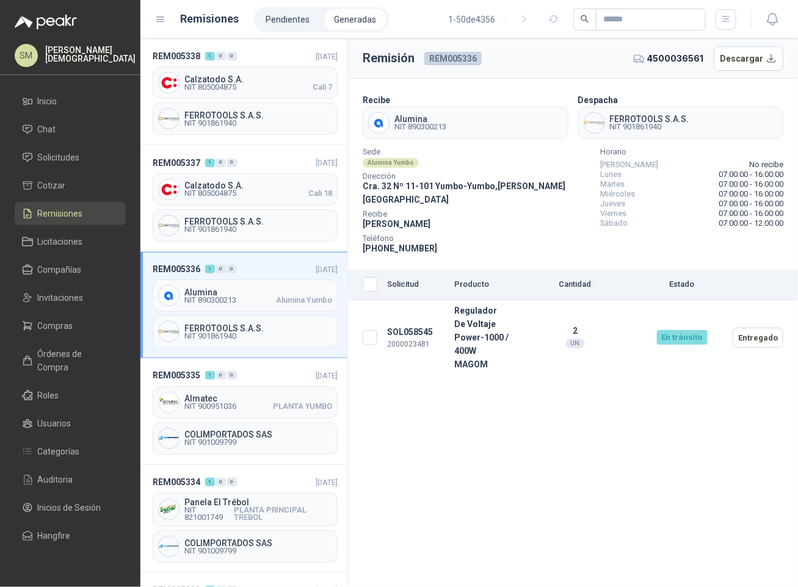
click at [565, 469] on div "Remisión REM005336 4500036561 Descargar Recibe Alumina NIT 890300213 Despacha F…" at bounding box center [573, 313] width 450 height 548
